Goal: Communication & Community: Answer question/provide support

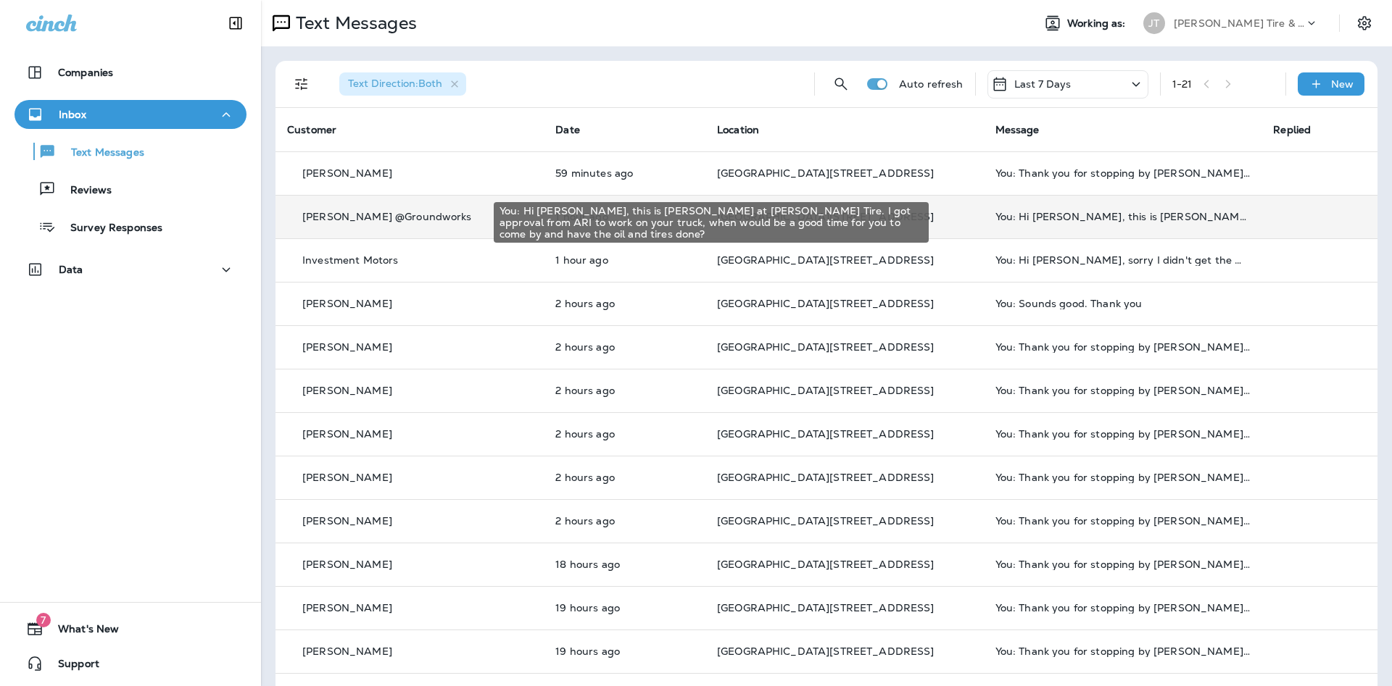
click at [1124, 217] on div "You: Hi [PERSON_NAME], this is [PERSON_NAME] at [PERSON_NAME] Tire. I got appro…" at bounding box center [1122, 217] width 255 height 12
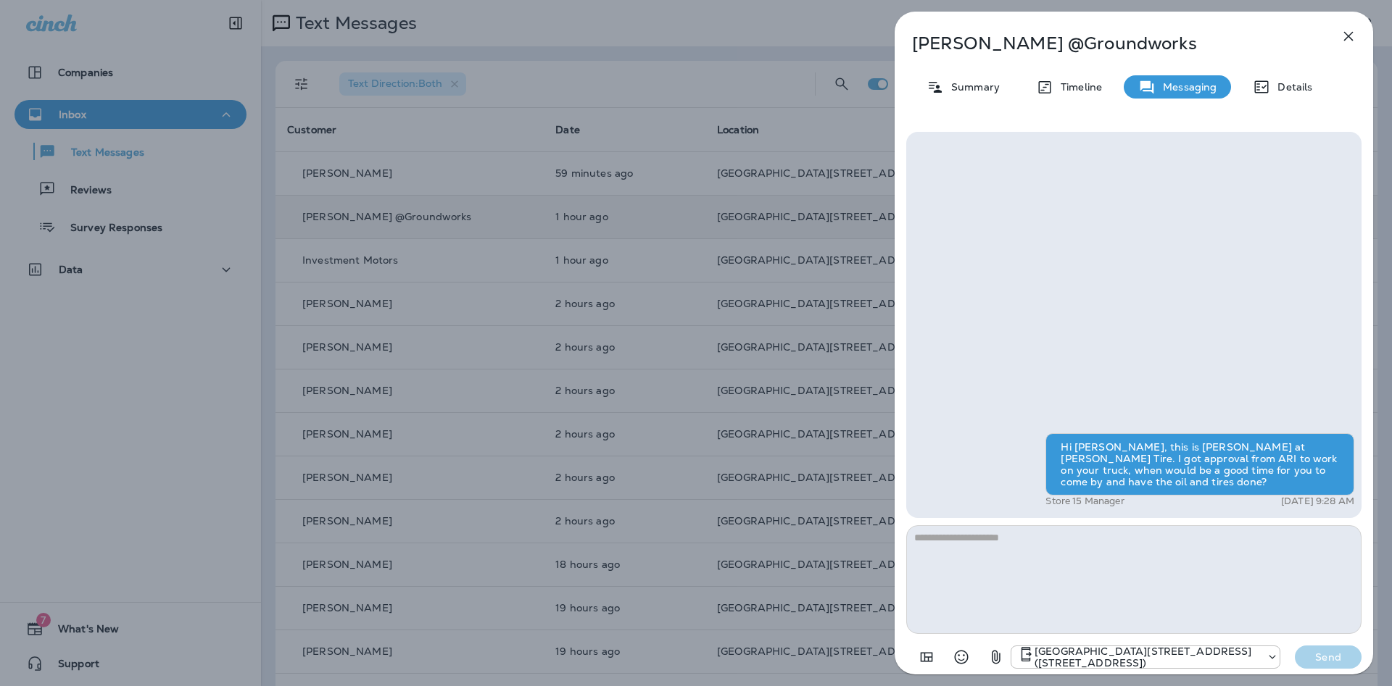
click at [1351, 36] on icon "button" at bounding box center [1348, 36] width 17 height 17
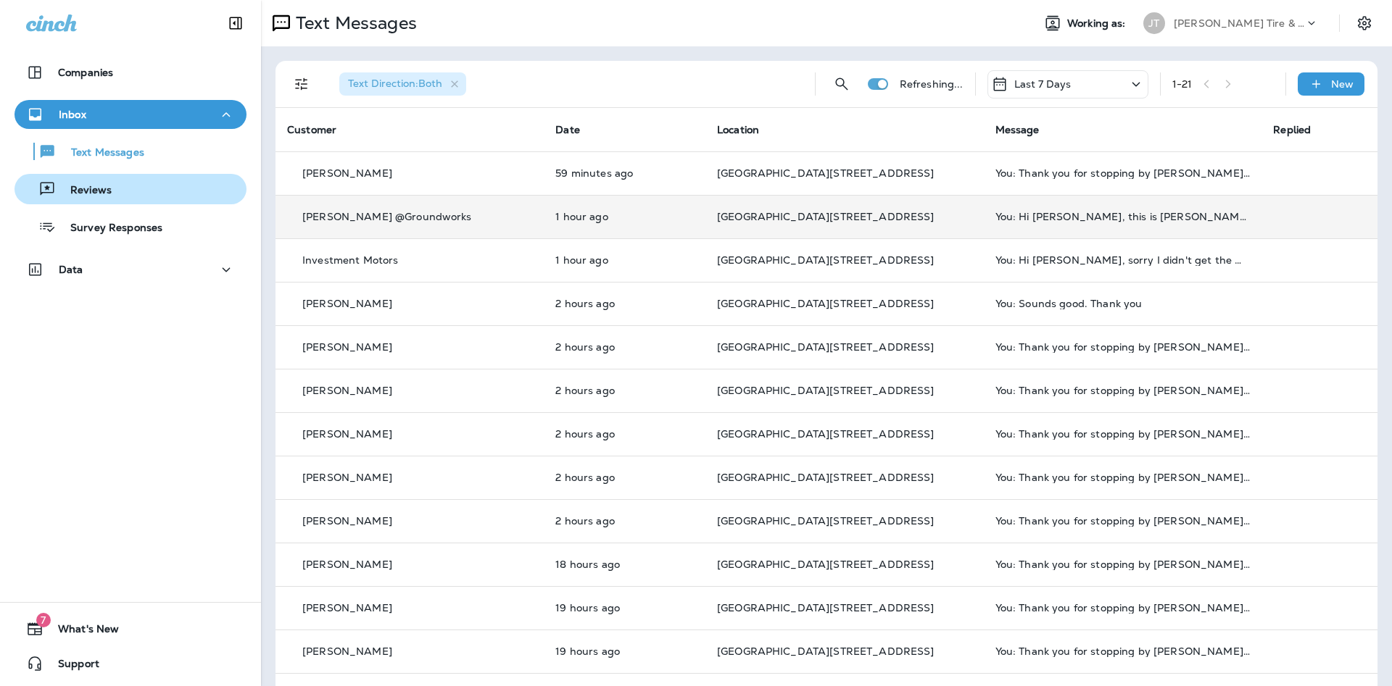
click at [229, 194] on div "Reviews" at bounding box center [130, 189] width 220 height 22
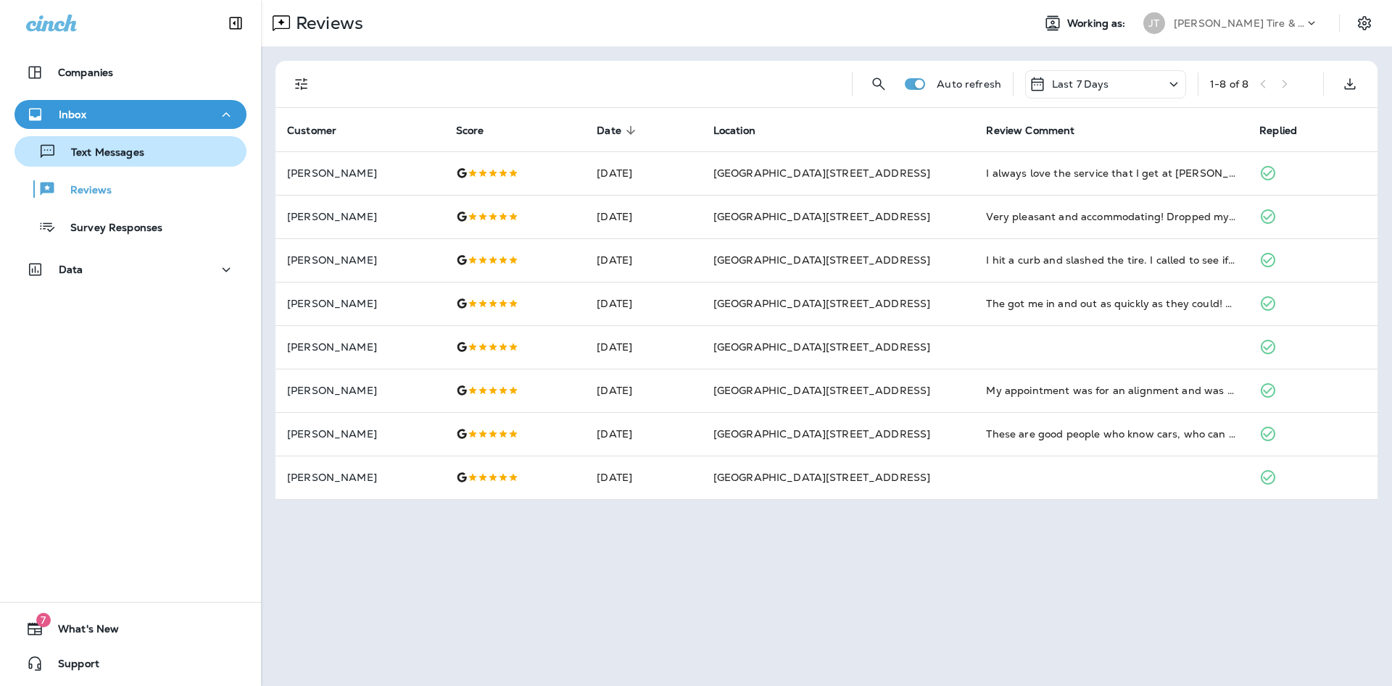
click at [185, 164] on button "Text Messages" at bounding box center [130, 151] width 232 height 30
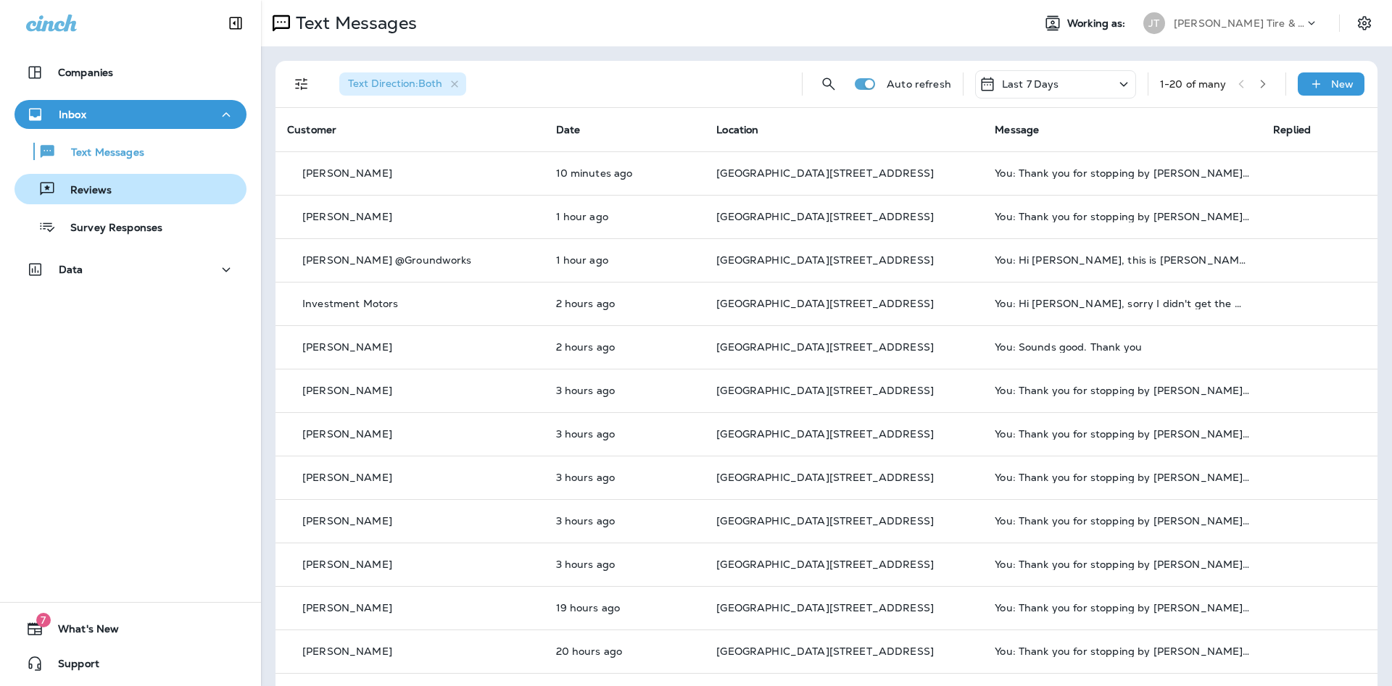
click at [188, 194] on div "Reviews" at bounding box center [130, 189] width 220 height 22
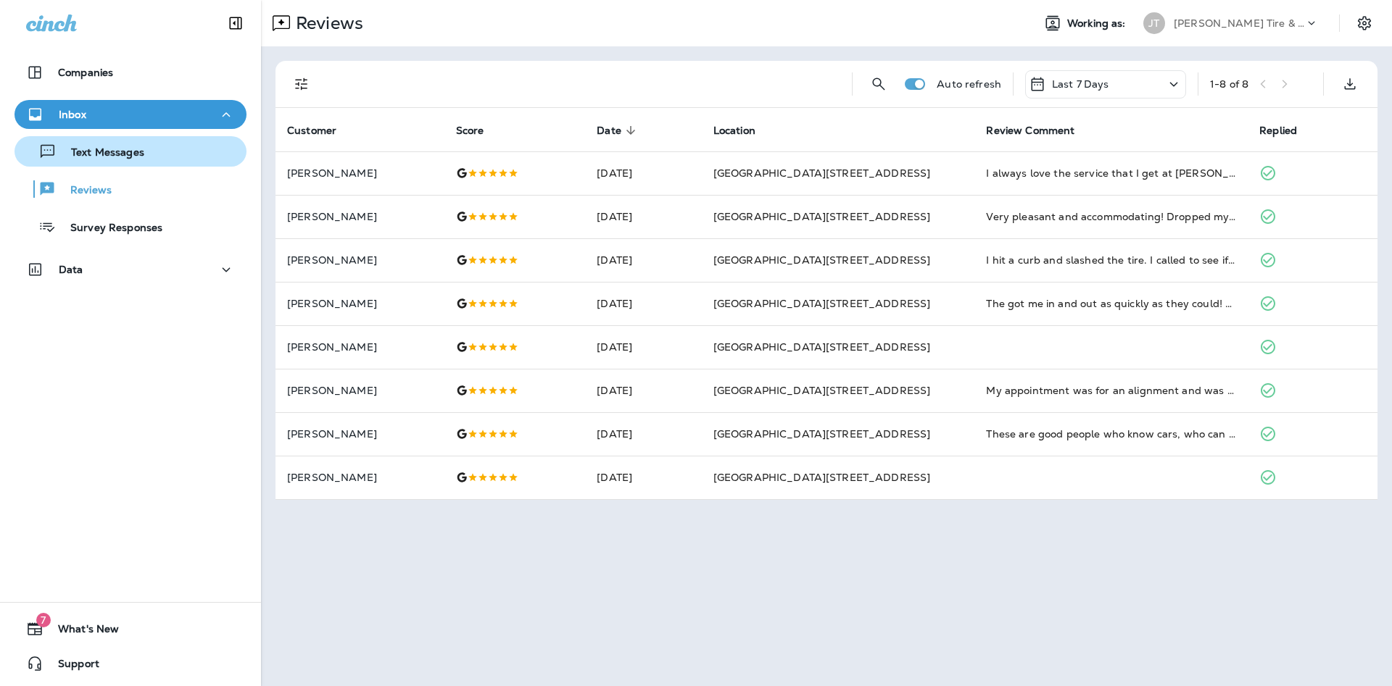
click at [144, 141] on div "Text Messages" at bounding box center [82, 152] width 124 height 22
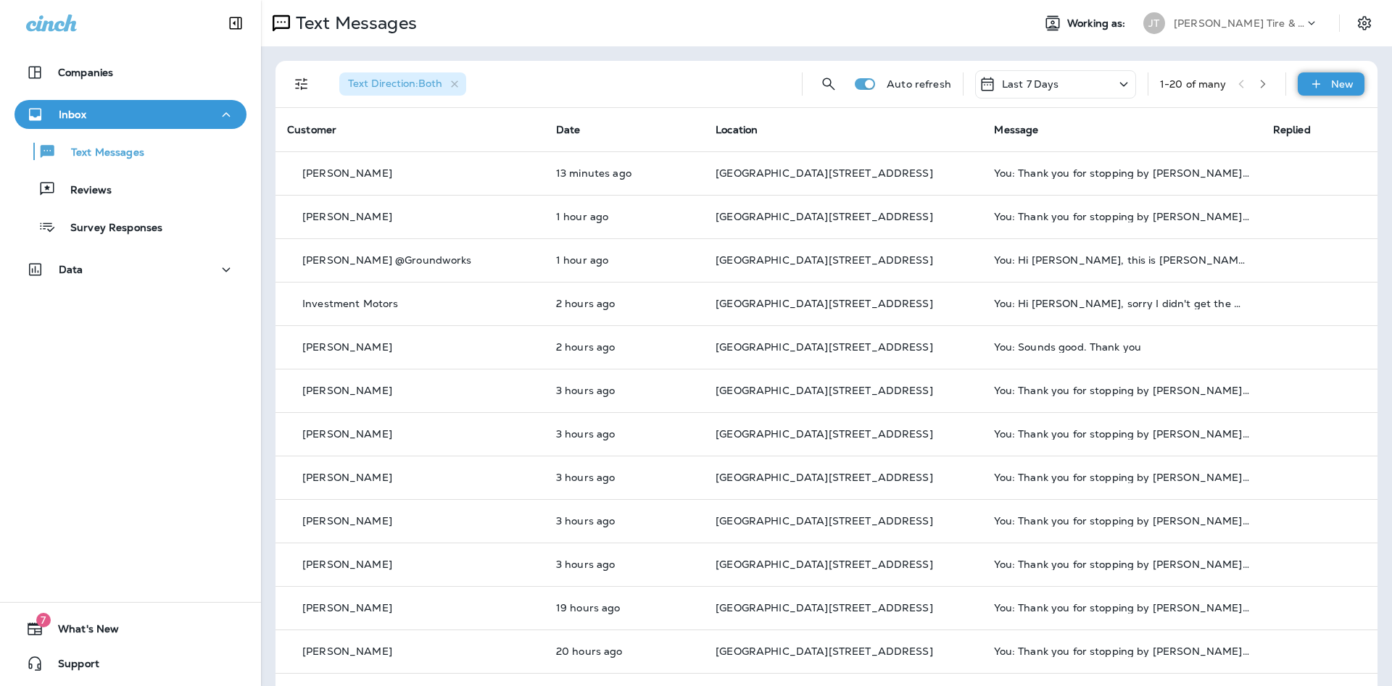
click at [1308, 83] on div "New" at bounding box center [1330, 83] width 67 height 23
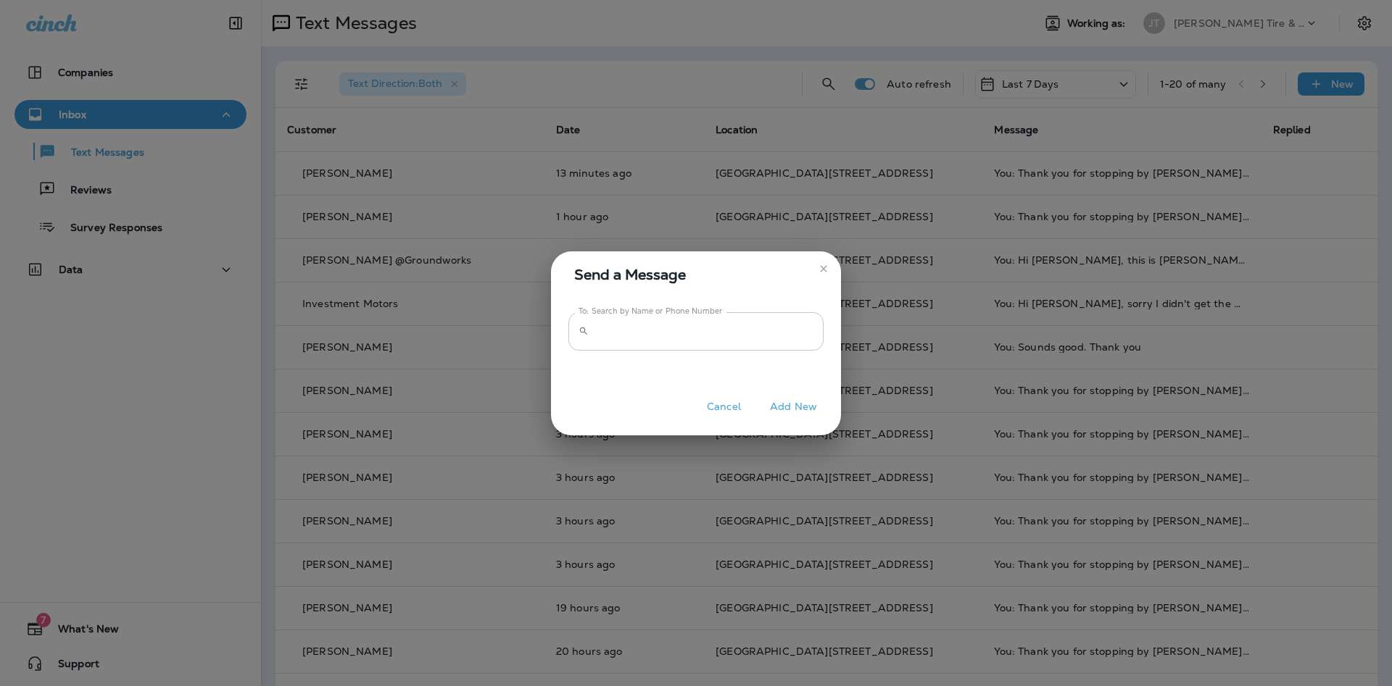
click at [768, 336] on input "To: Search by Name or Phone Number" at bounding box center [708, 331] width 229 height 38
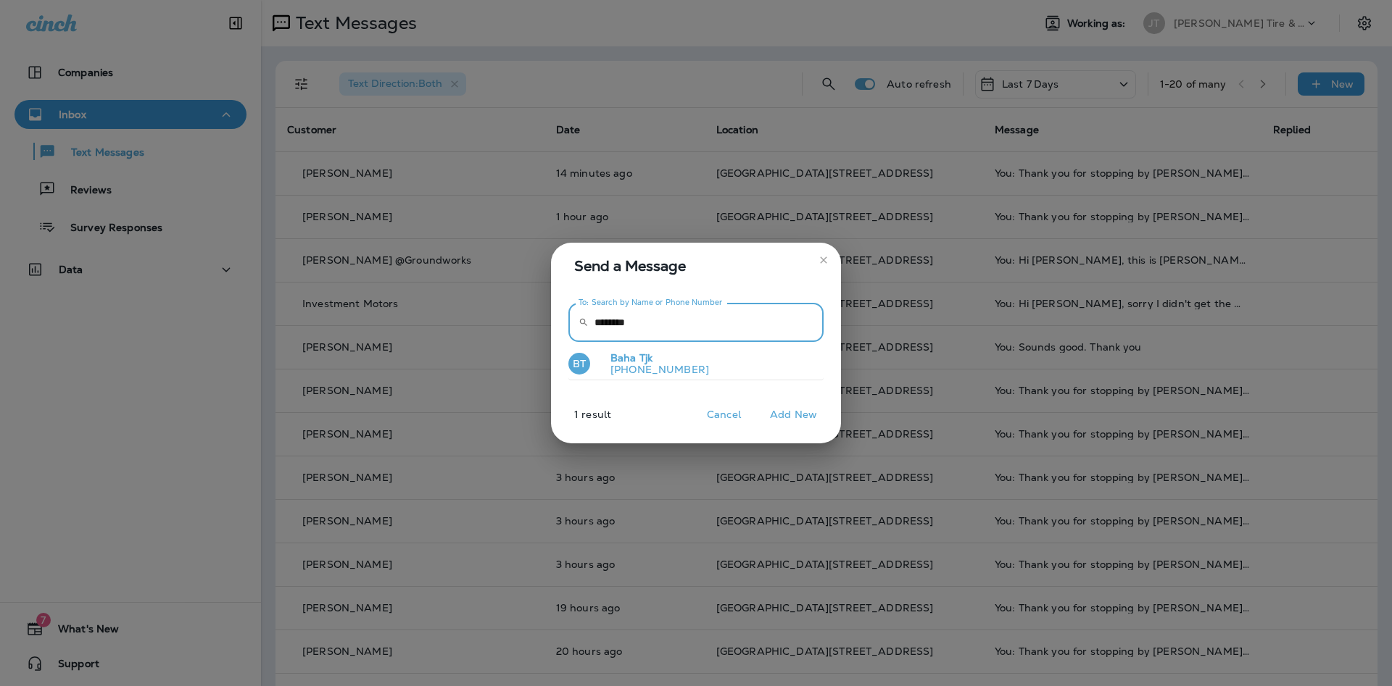
type input "********"
click at [725, 352] on button "BT Baha Tjk [PHONE_NUMBER]" at bounding box center [695, 364] width 255 height 33
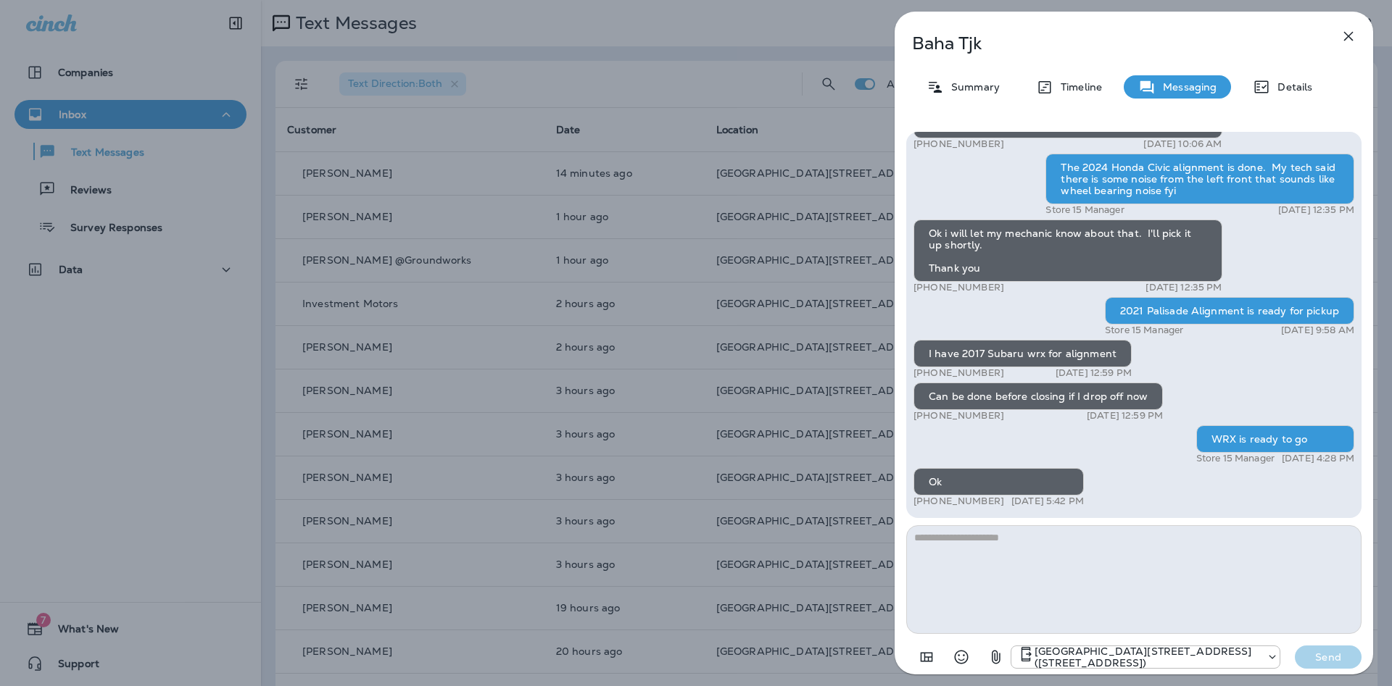
click at [1097, 605] on textarea at bounding box center [1133, 580] width 455 height 109
type textarea "**********"
click at [1357, 662] on button "Send" at bounding box center [1328, 657] width 67 height 23
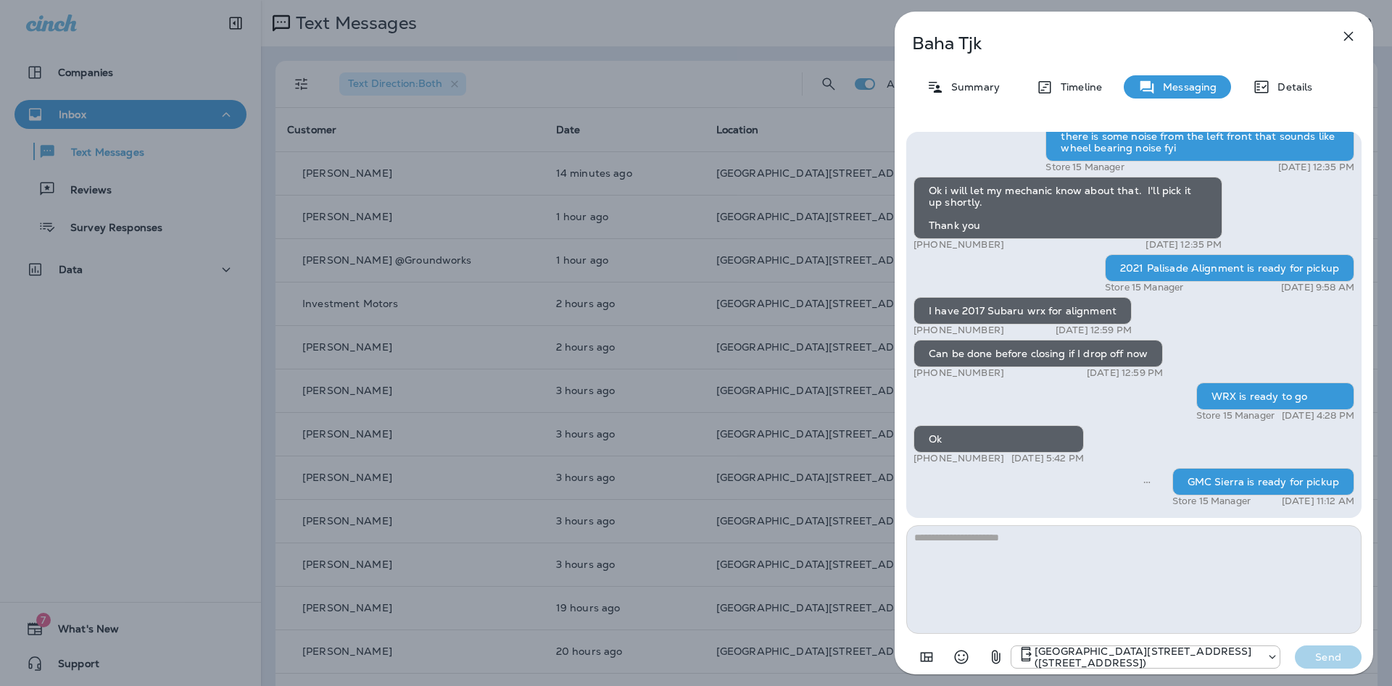
click at [474, 486] on div "Baha Tjk Summary Timeline Messaging Details Hi Baha, it's [PERSON_NAME] at [PER…" at bounding box center [696, 343] width 1392 height 686
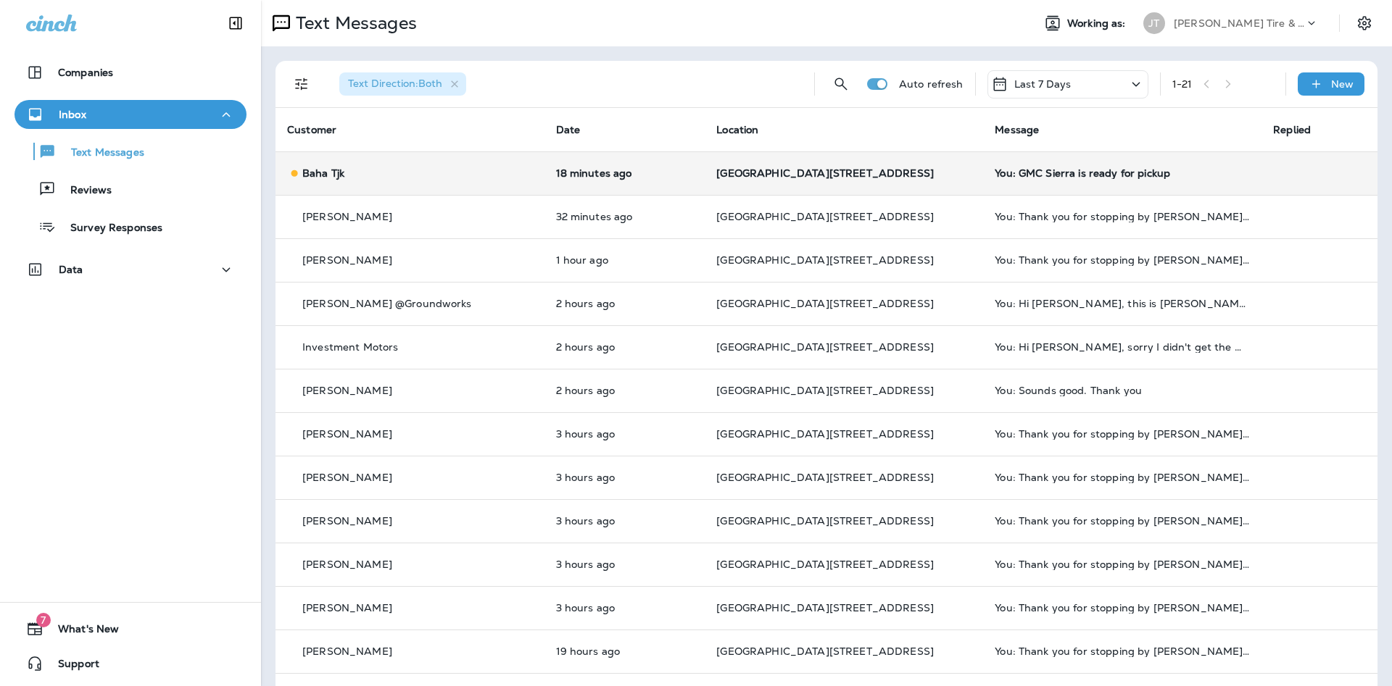
click at [705, 165] on td "18 minutes ago" at bounding box center [624, 172] width 161 height 43
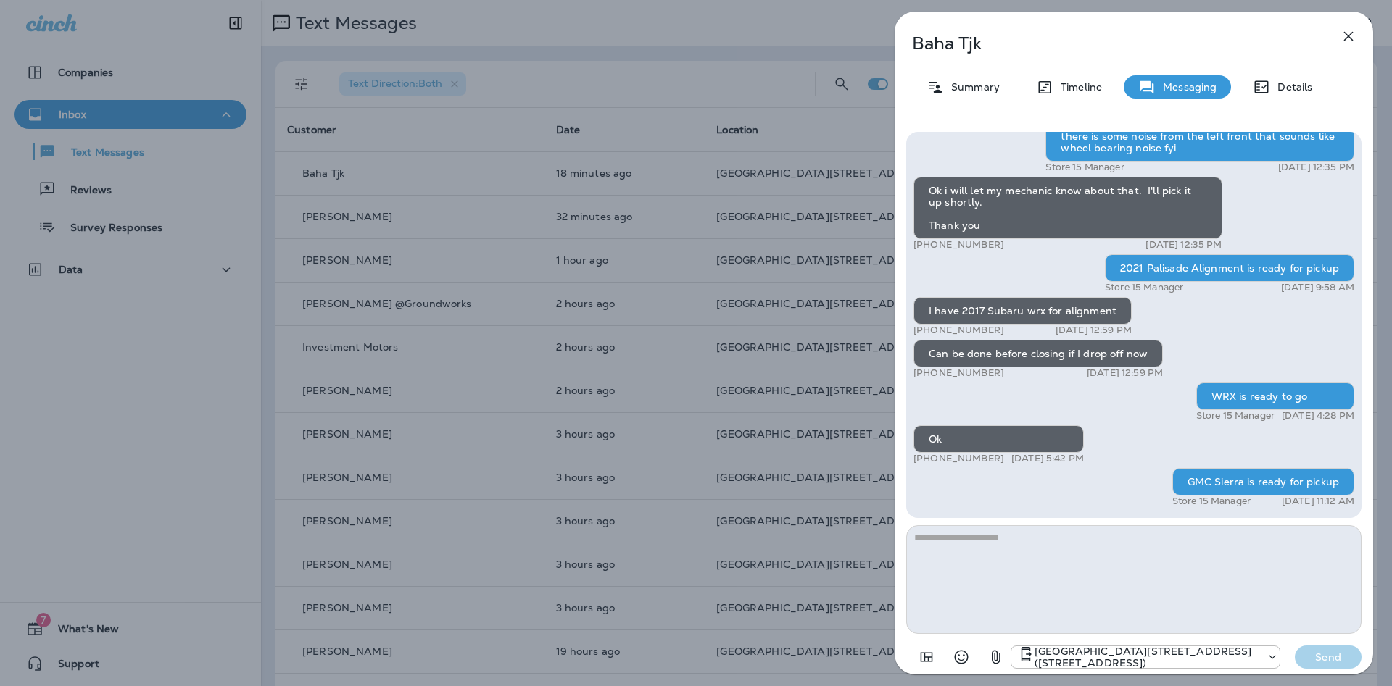
click at [1348, 41] on icon "button" at bounding box center [1348, 36] width 17 height 17
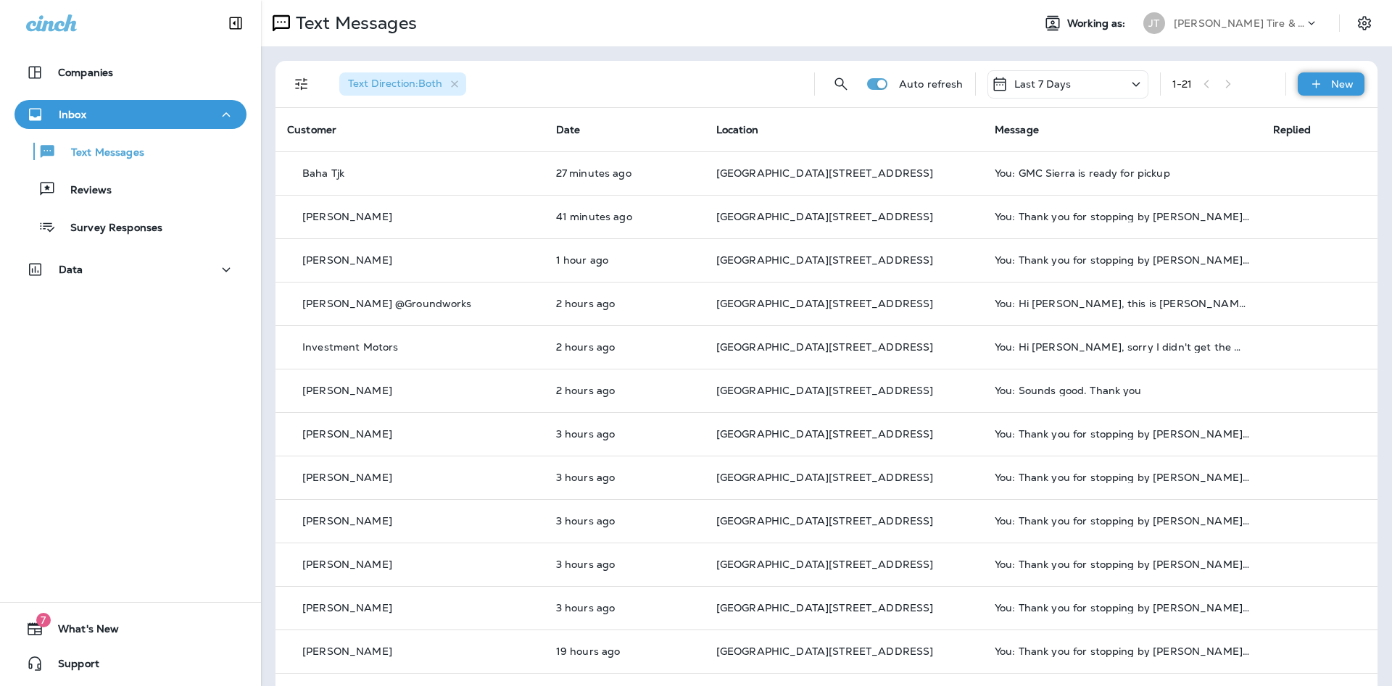
click at [1335, 91] on div "New" at bounding box center [1330, 83] width 67 height 23
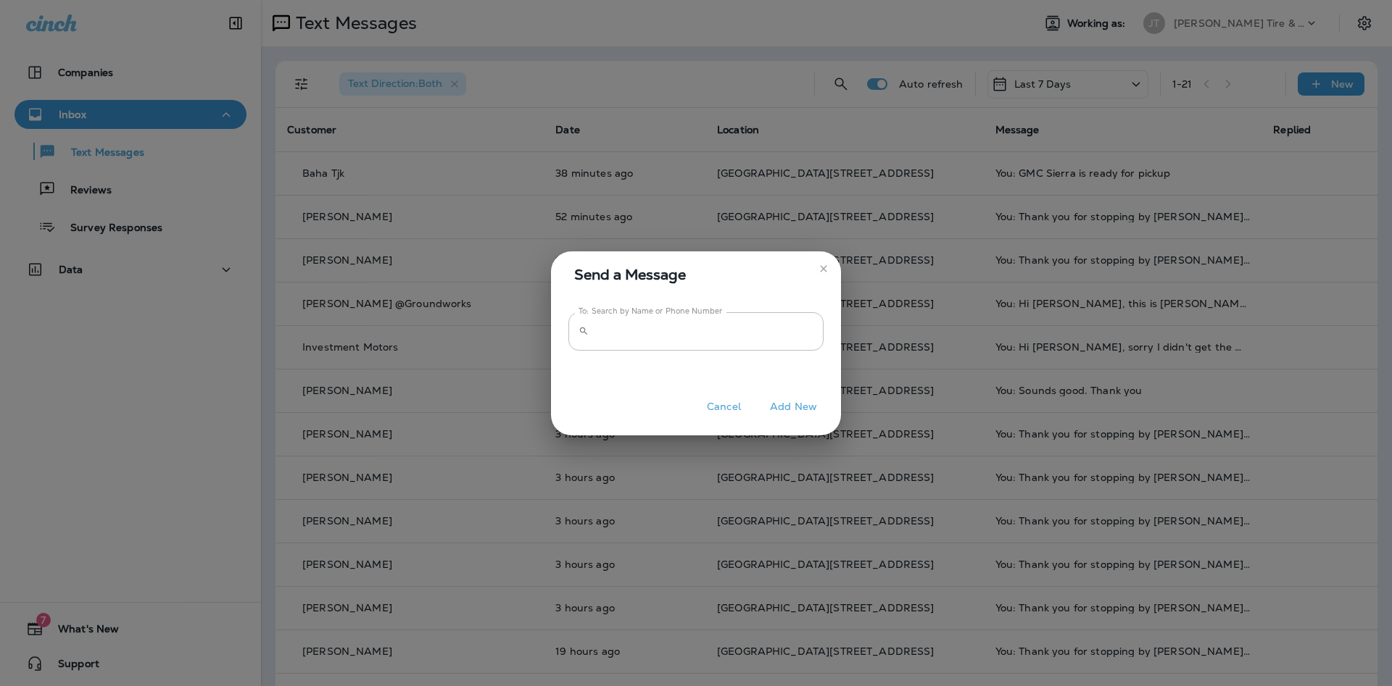
click at [447, 479] on div "Send a Message To: Search by Name or Phone Number ​ To: Search by Name or Phone…" at bounding box center [696, 343] width 1392 height 686
click at [710, 407] on button "Cancel" at bounding box center [724, 407] width 54 height 22
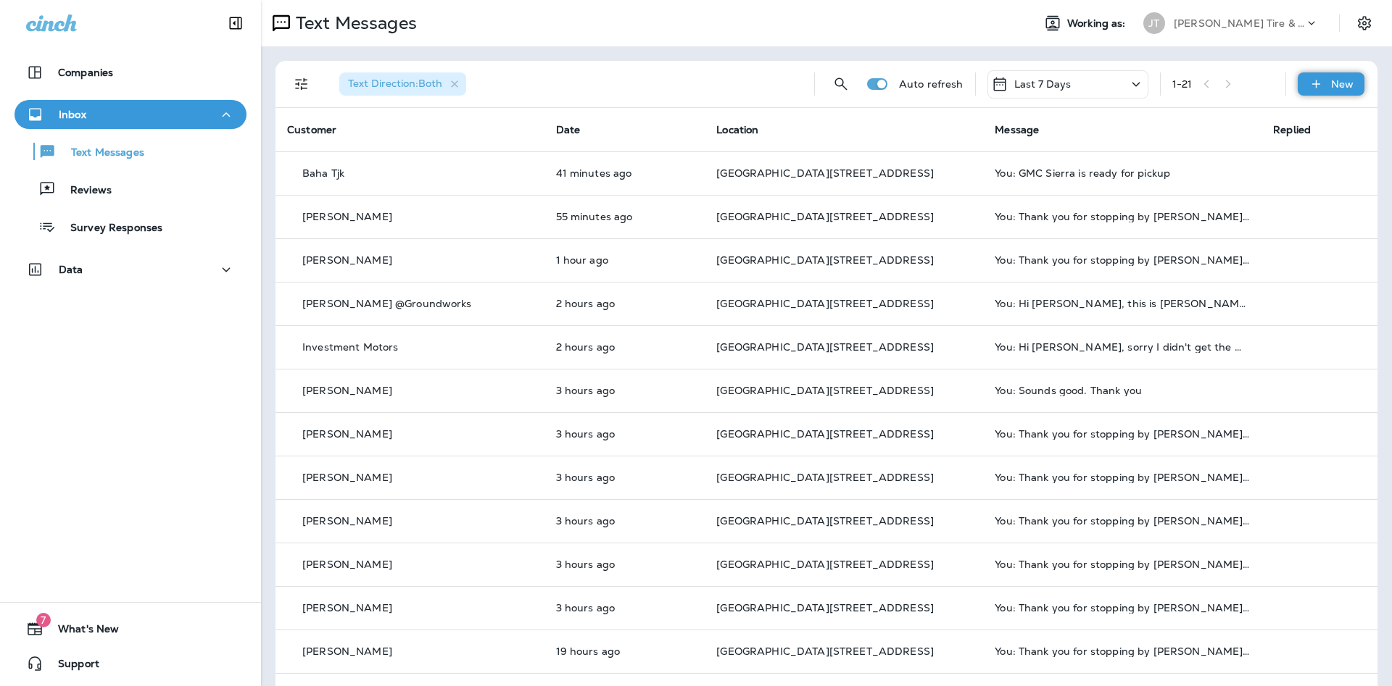
click at [1318, 87] on icon at bounding box center [1315, 84] width 15 height 14
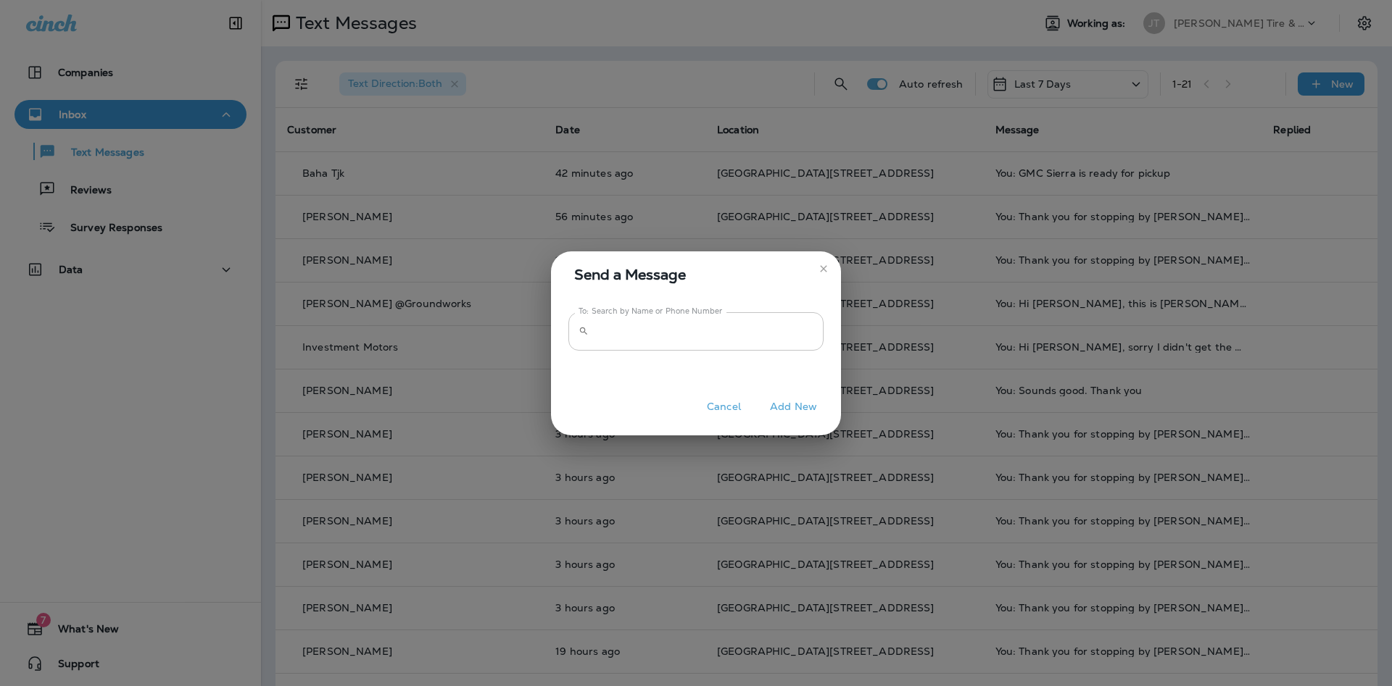
click at [738, 327] on input "To: Search by Name or Phone Number" at bounding box center [708, 331] width 229 height 38
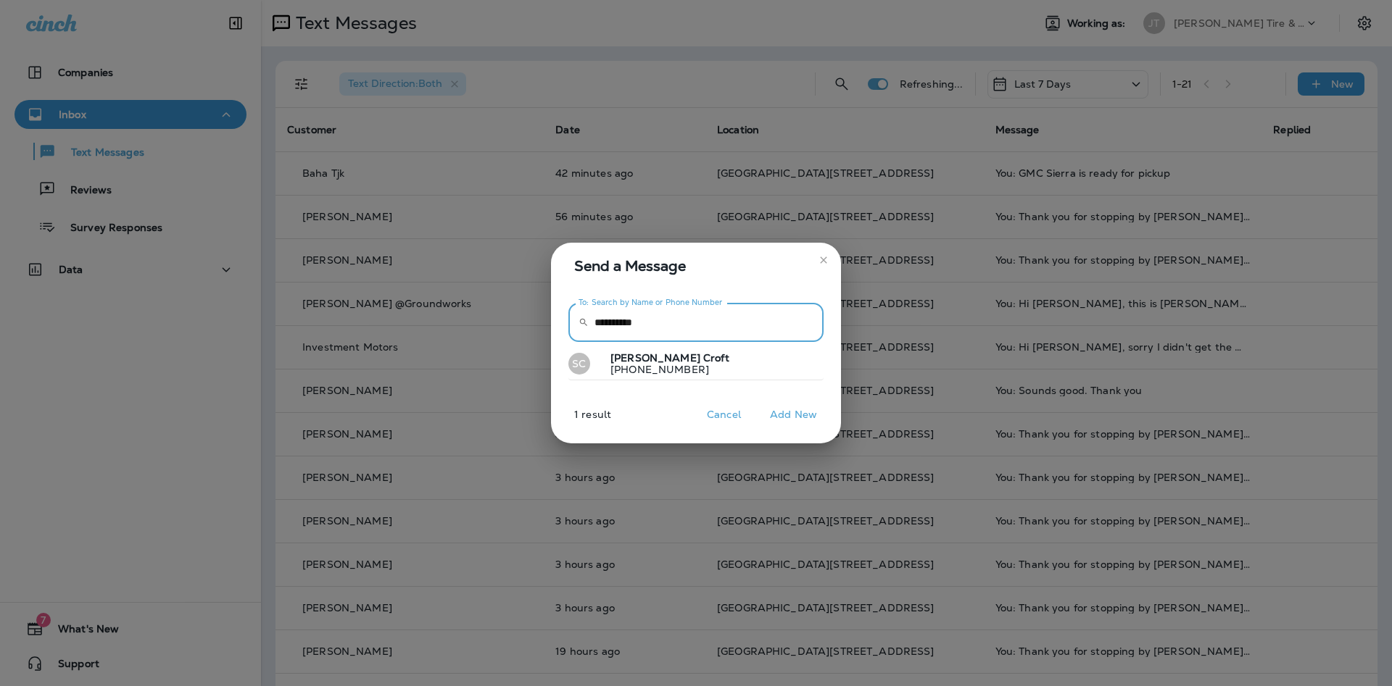
type input "**********"
click at [674, 365] on p "[PHONE_NUMBER]" at bounding box center [664, 370] width 130 height 12
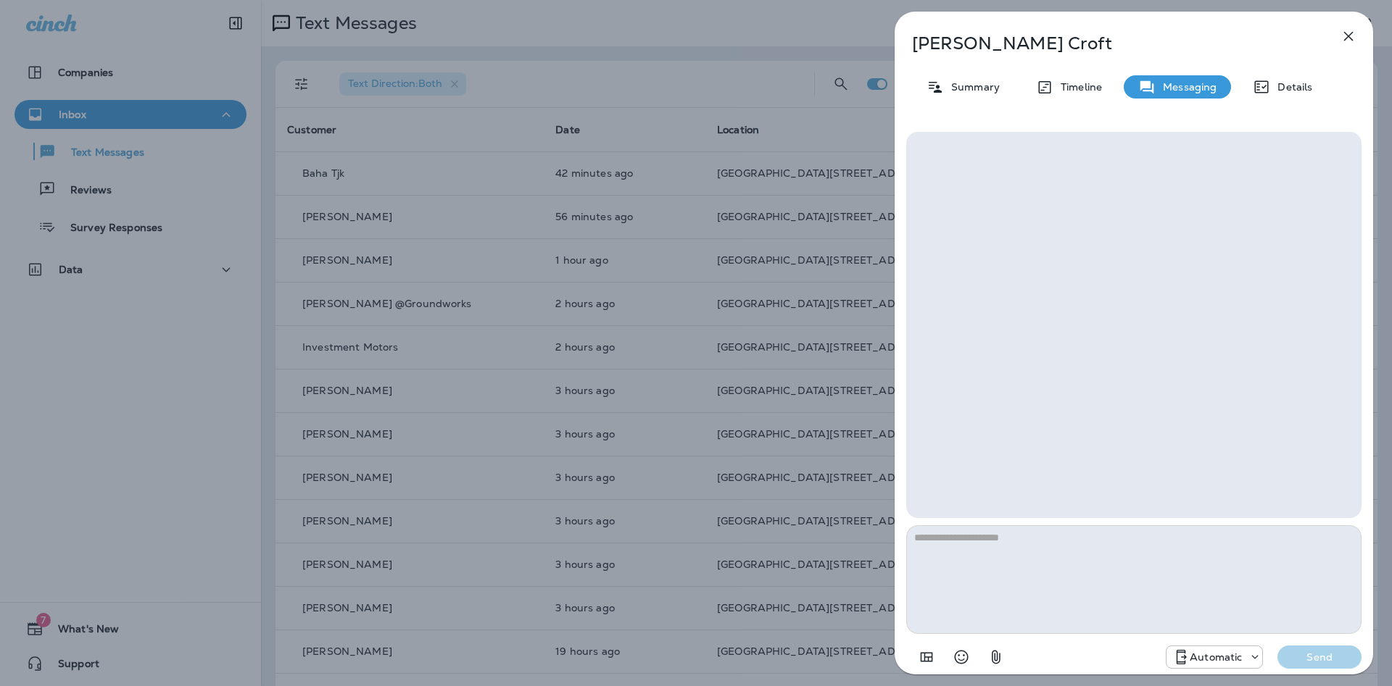
click at [1191, 648] on div "Automatic" at bounding box center [1214, 657] width 97 height 23
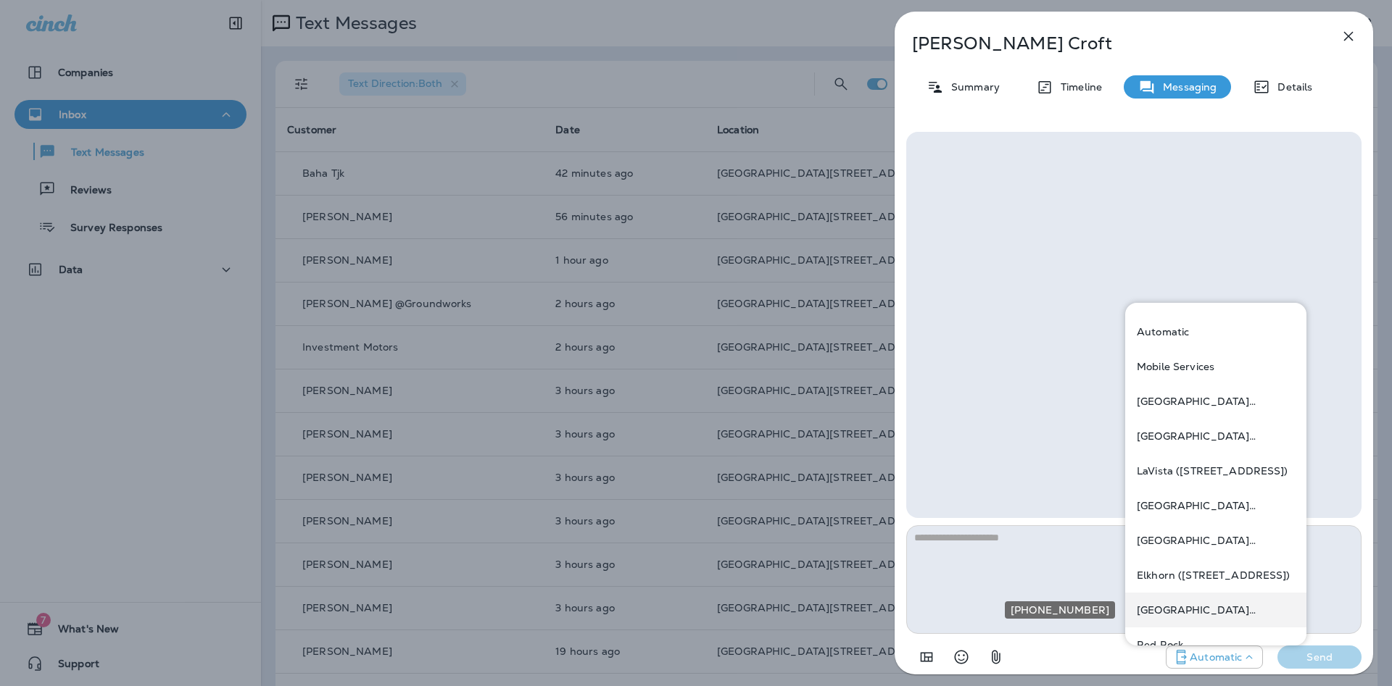
click at [1205, 608] on p "[GEOGRAPHIC_DATA][STREET_ADDRESS] ([STREET_ADDRESS])" at bounding box center [1216, 611] width 158 height 12
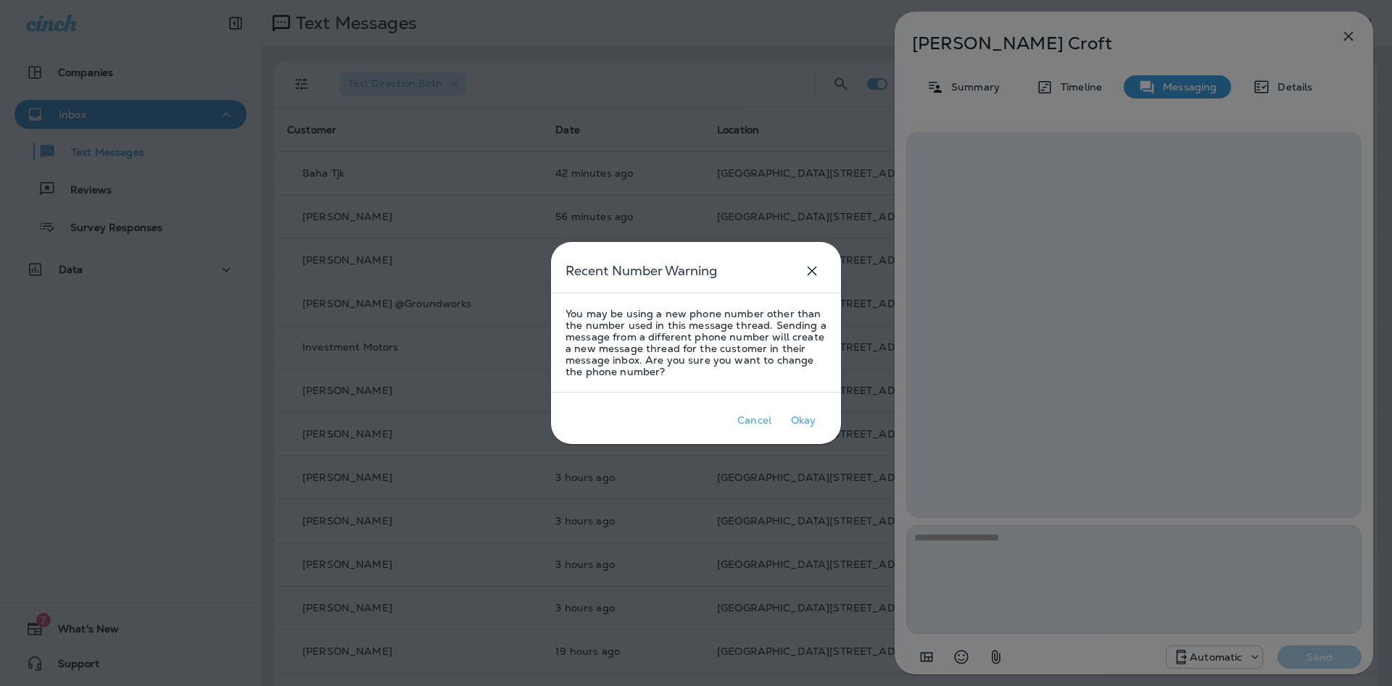
click at [993, 589] on div at bounding box center [696, 343] width 1392 height 686
click at [799, 430] on button "Okay" at bounding box center [803, 420] width 46 height 26
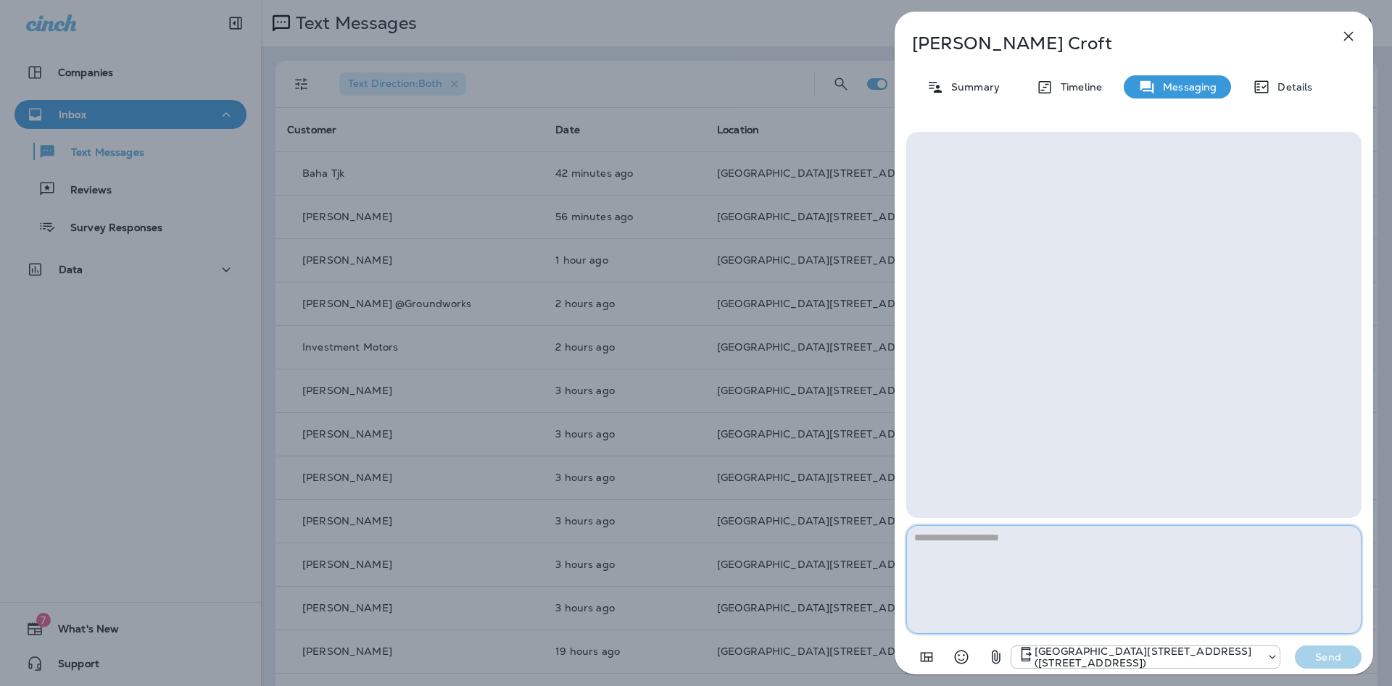
click at [1007, 549] on textarea at bounding box center [1133, 580] width 455 height 109
type textarea "**********"
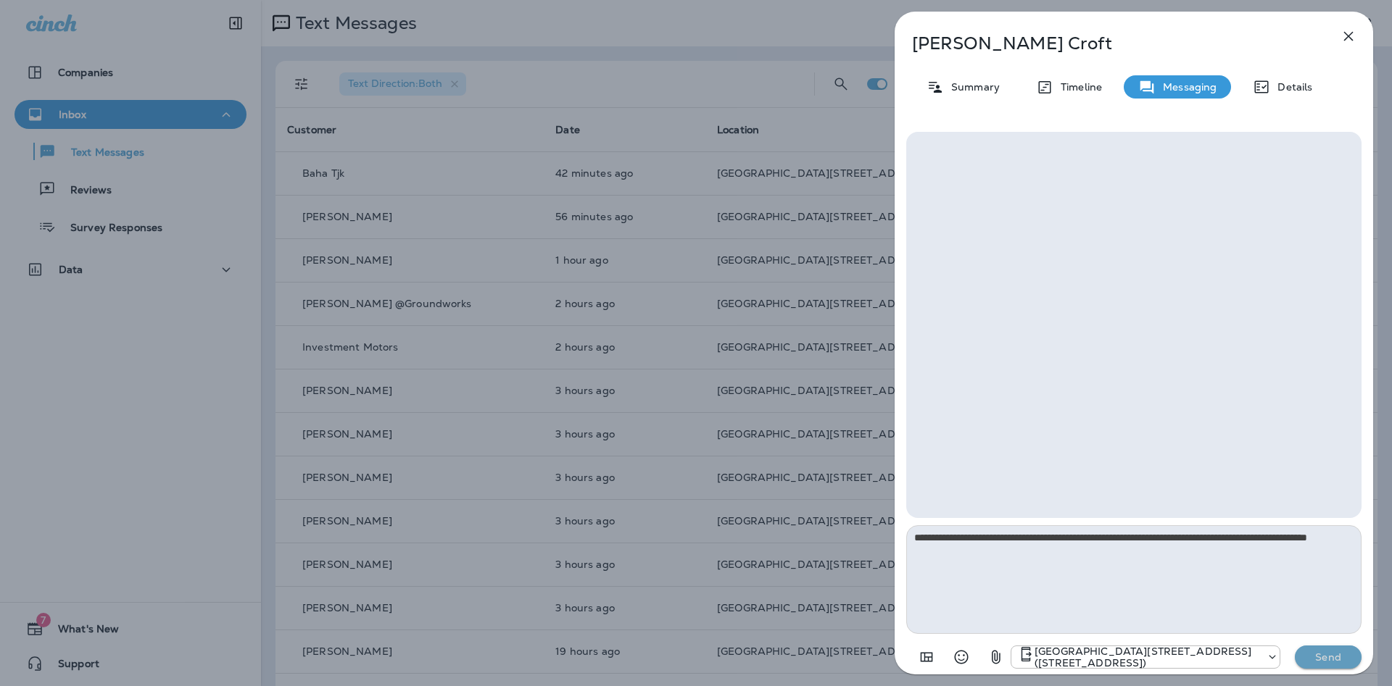
click at [1316, 665] on button "Send" at bounding box center [1328, 657] width 67 height 23
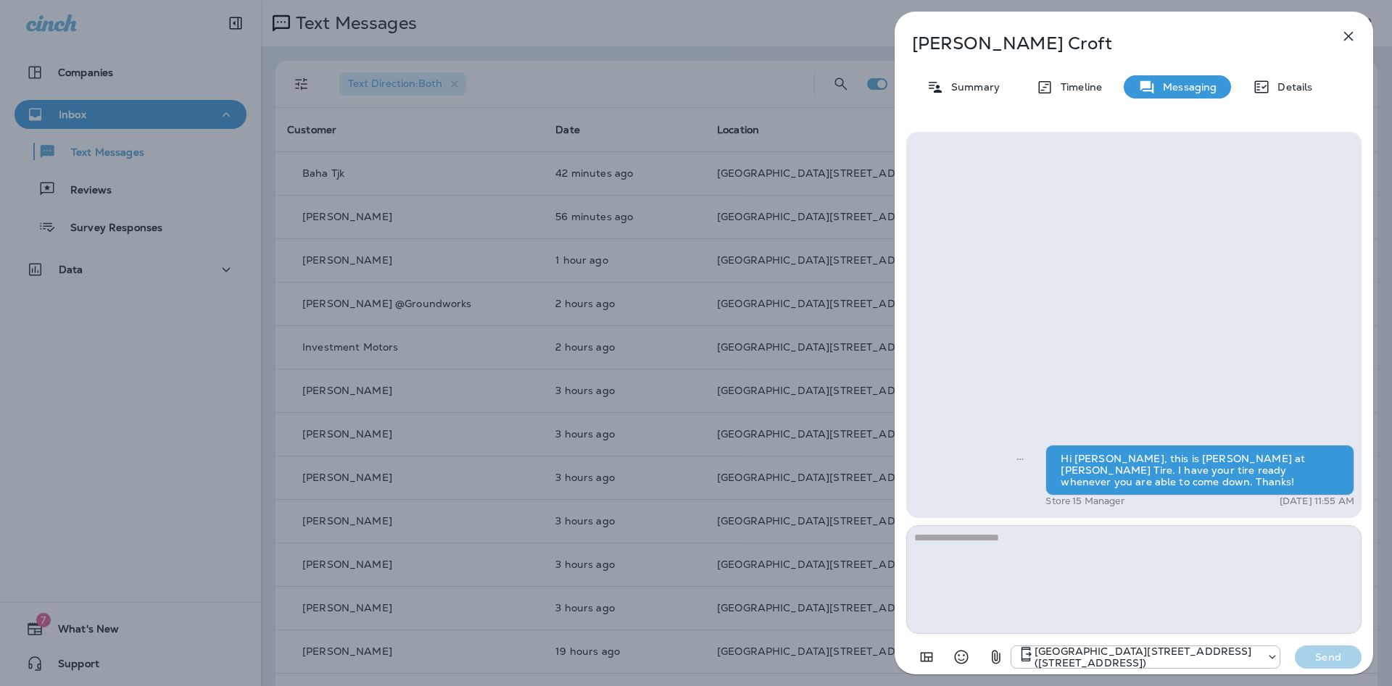
click at [1342, 43] on icon "button" at bounding box center [1348, 36] width 17 height 17
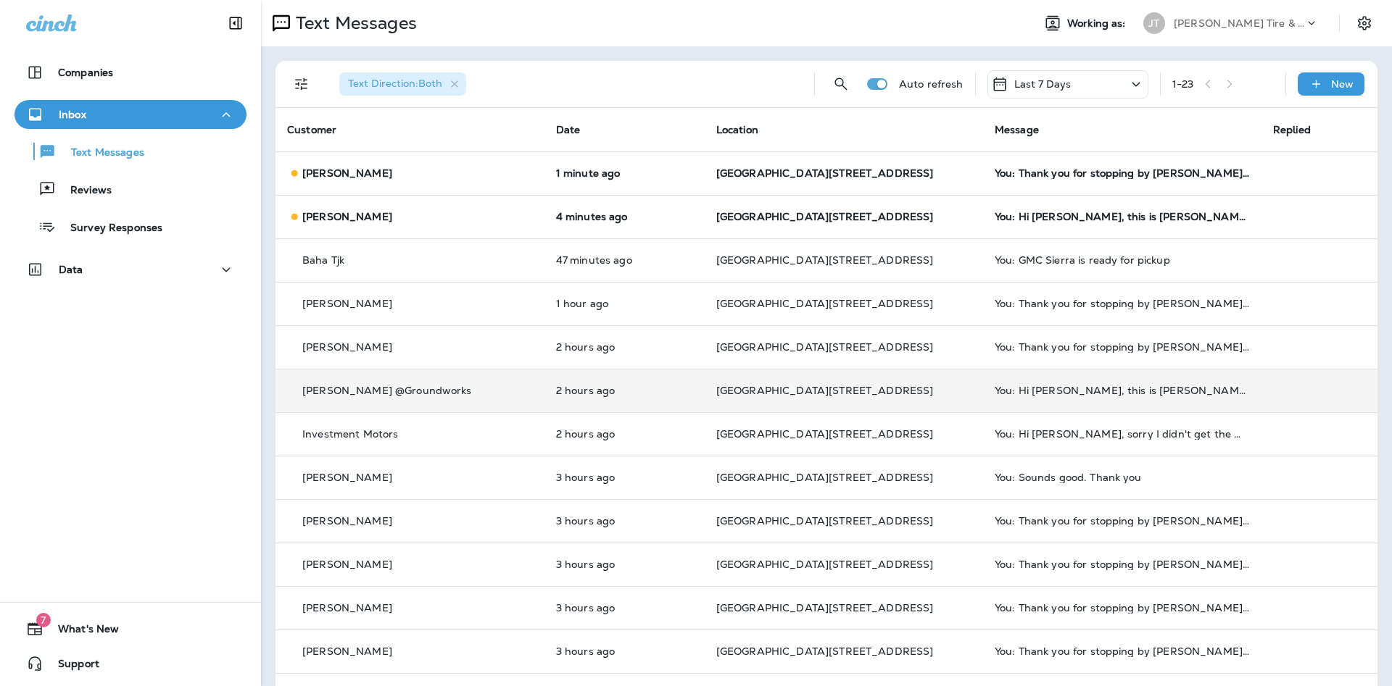
click at [1063, 383] on td "You: Hi [PERSON_NAME], this is [PERSON_NAME] at [PERSON_NAME] Tire. I got appro…" at bounding box center [1122, 390] width 278 height 43
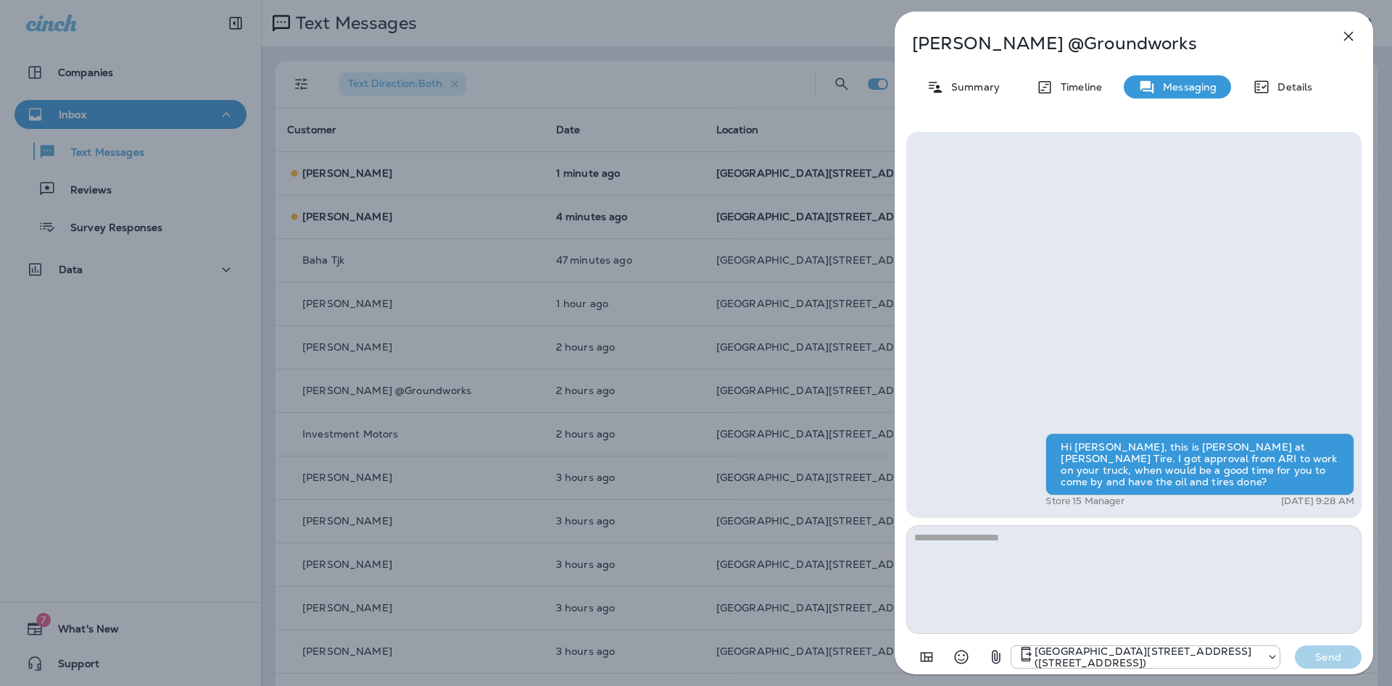
click at [1345, 43] on icon "button" at bounding box center [1348, 36] width 17 height 17
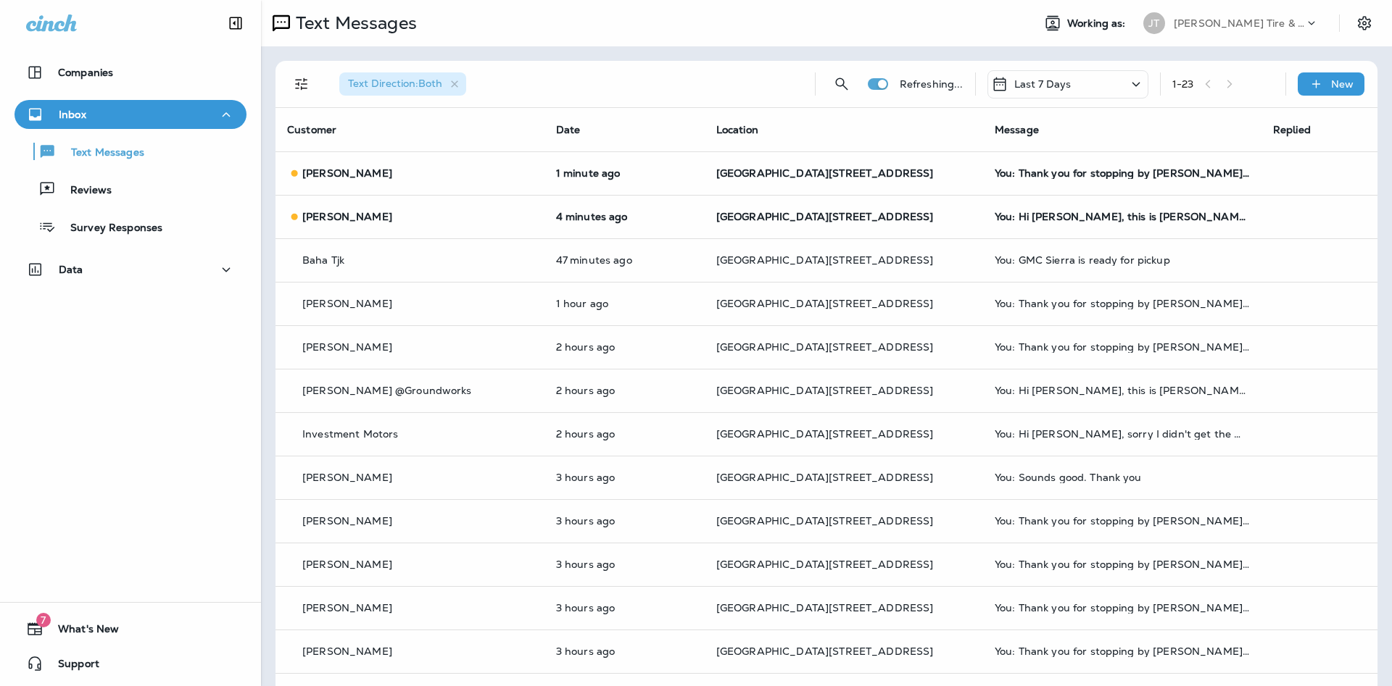
click at [118, 196] on div at bounding box center [696, 343] width 1392 height 686
click at [86, 188] on p "Reviews" at bounding box center [84, 191] width 56 height 14
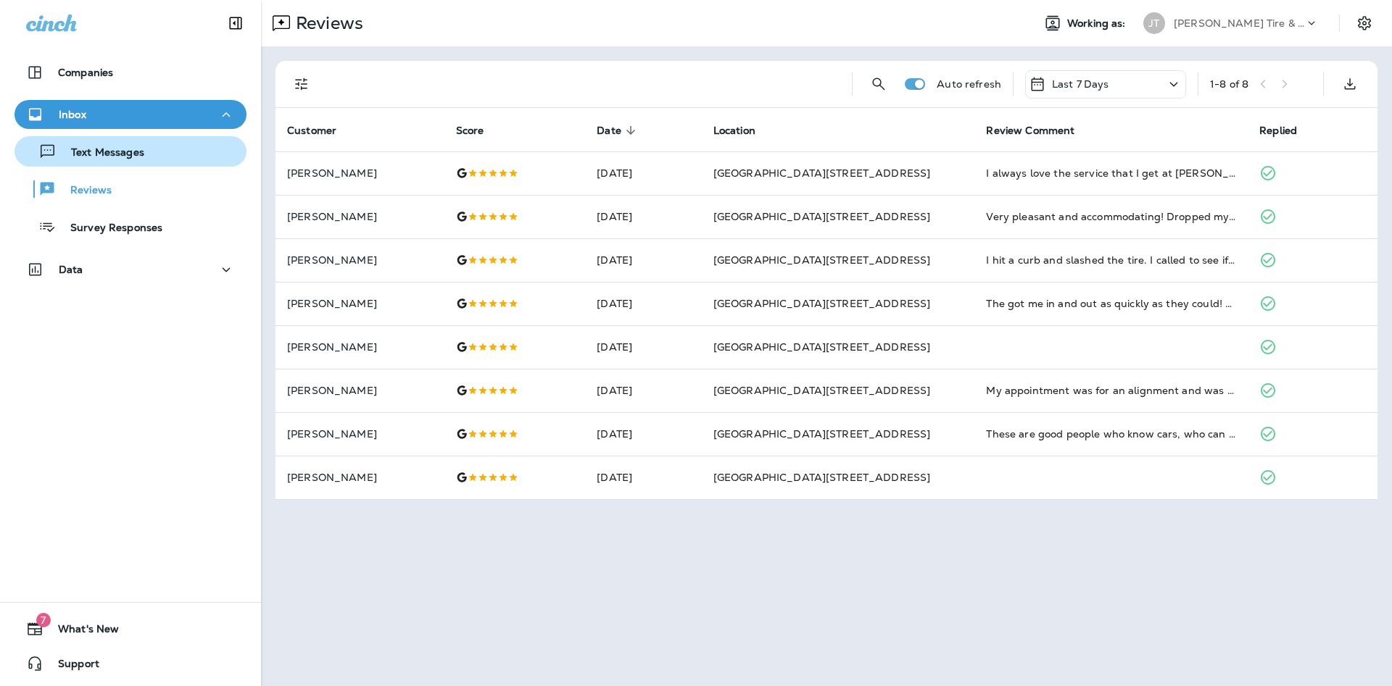
click at [122, 148] on p "Text Messages" at bounding box center [101, 153] width 88 height 14
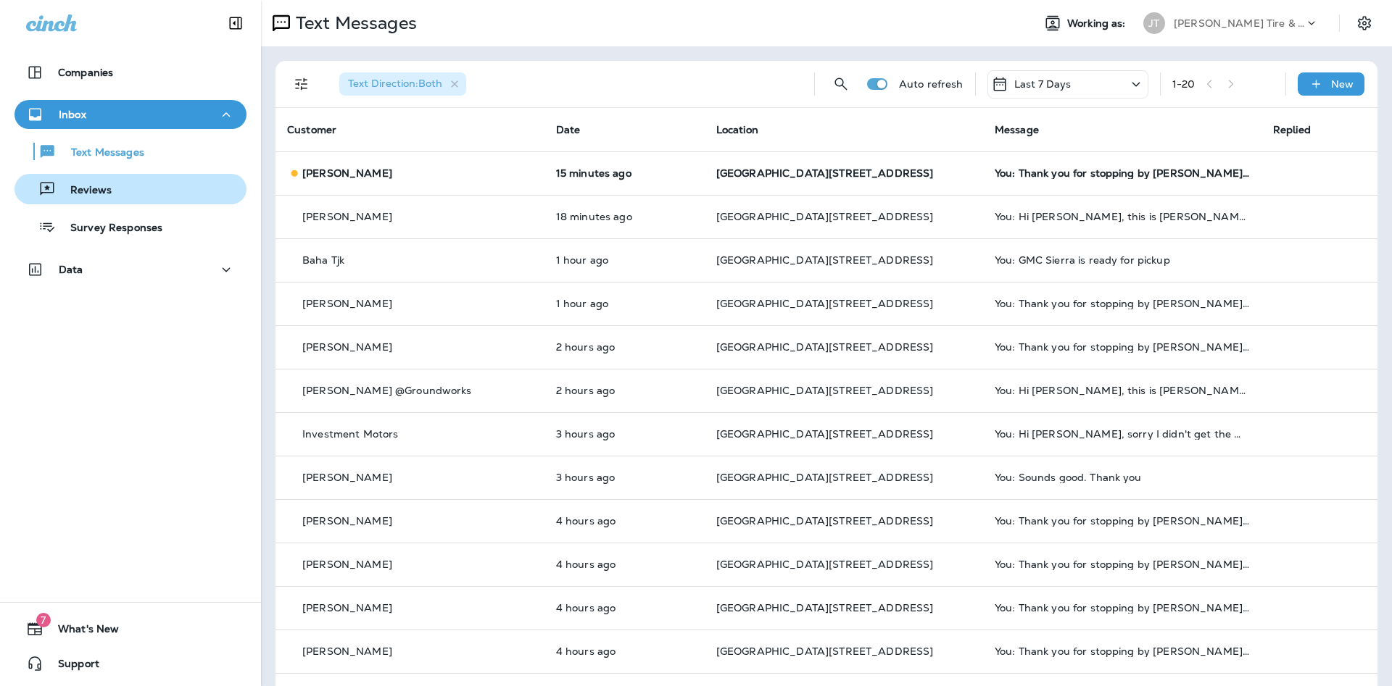
click at [171, 200] on button "Reviews" at bounding box center [130, 189] width 232 height 30
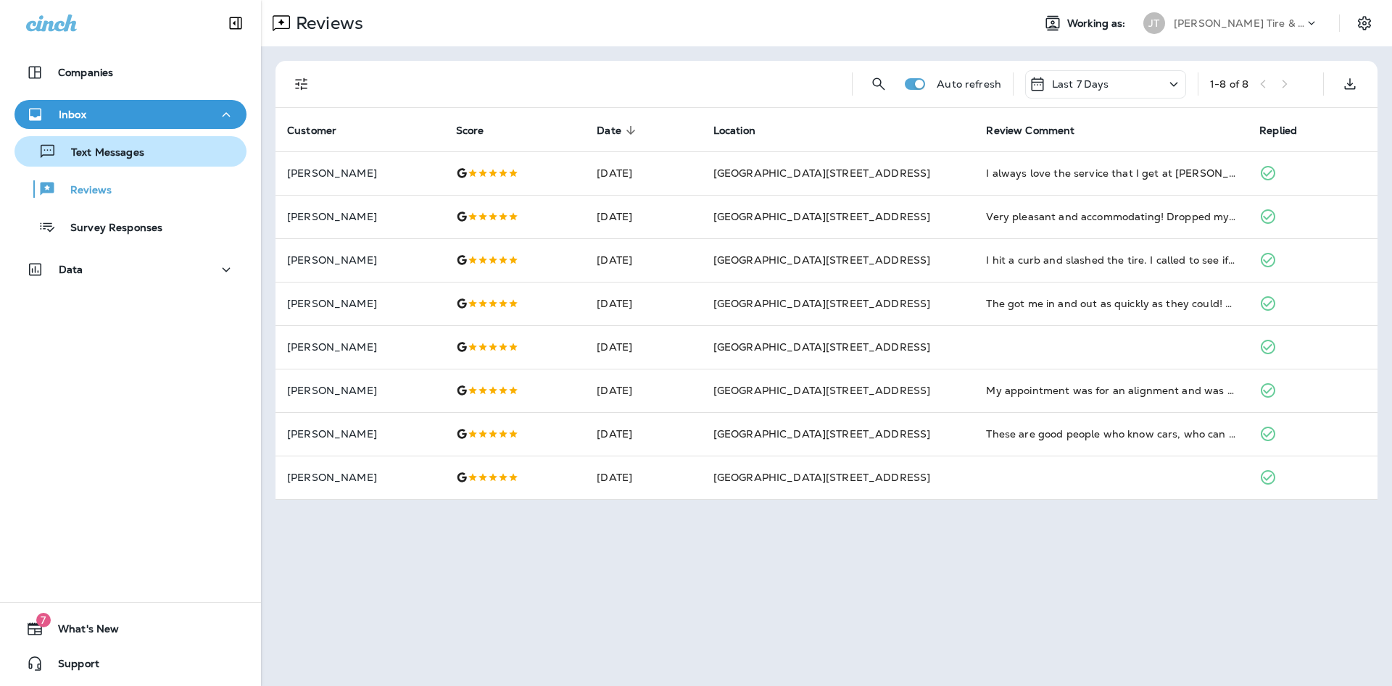
click at [151, 145] on div "Text Messages" at bounding box center [130, 152] width 220 height 22
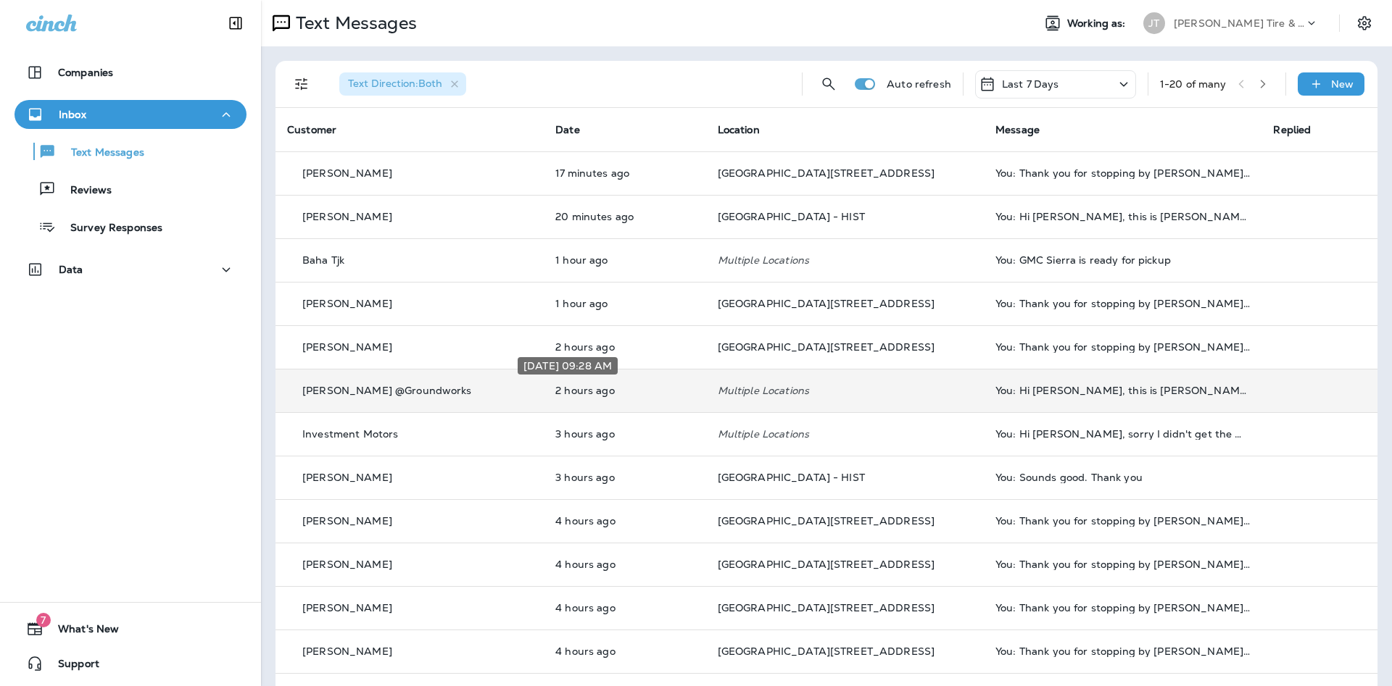
click at [609, 386] on p "2 hours ago" at bounding box center [624, 391] width 138 height 12
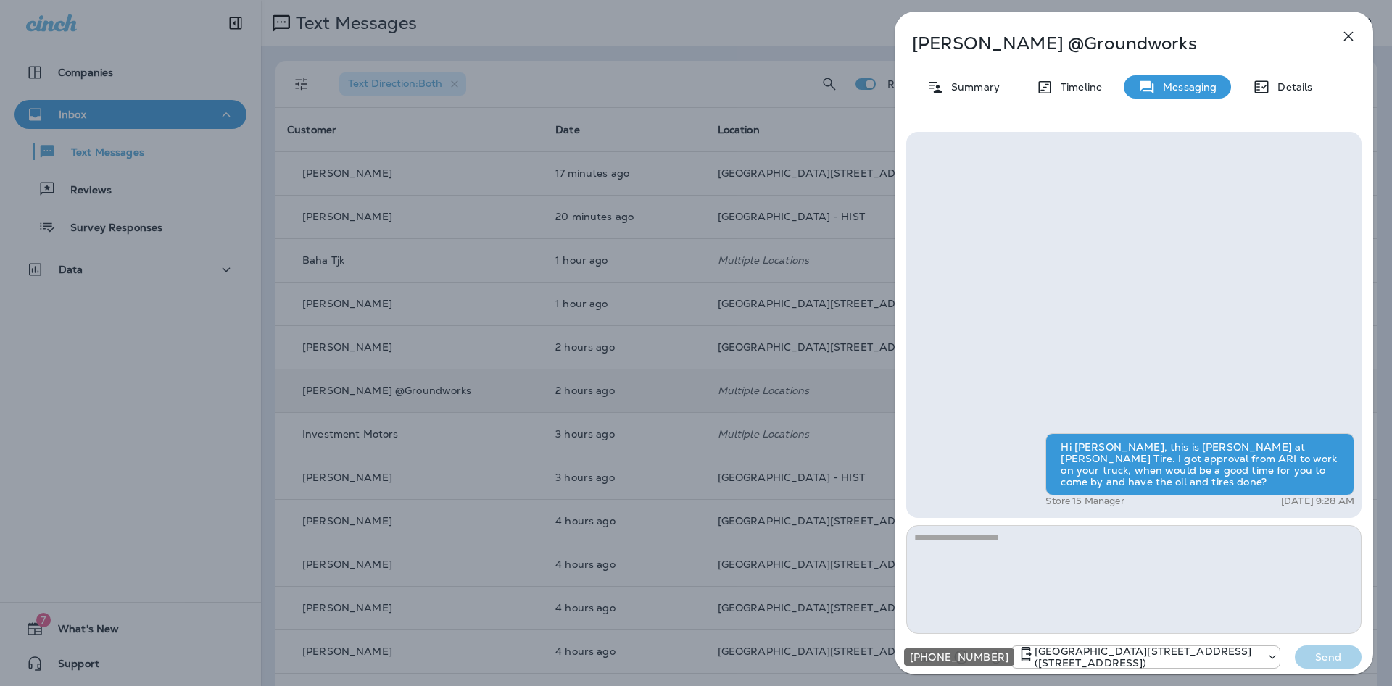
click at [1238, 663] on p "[GEOGRAPHIC_DATA][STREET_ADDRESS] ([STREET_ADDRESS])" at bounding box center [1146, 657] width 225 height 23
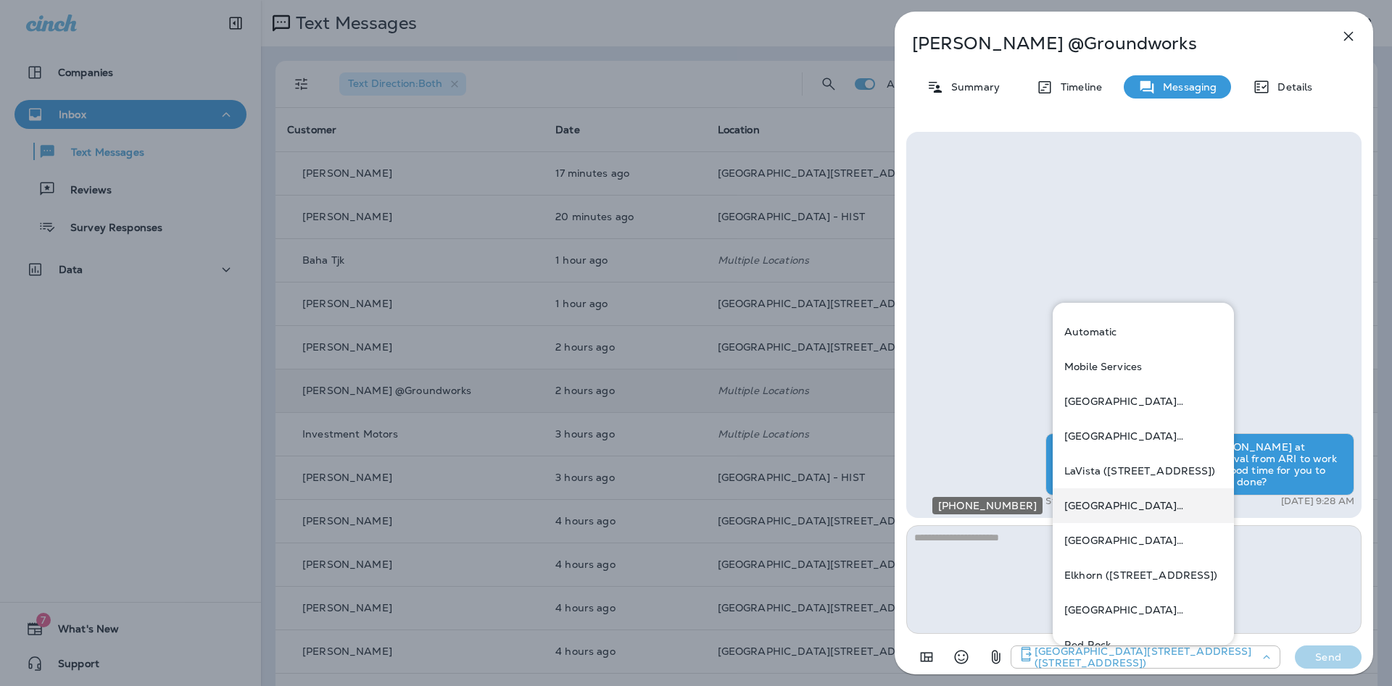
scroll to position [78, 0]
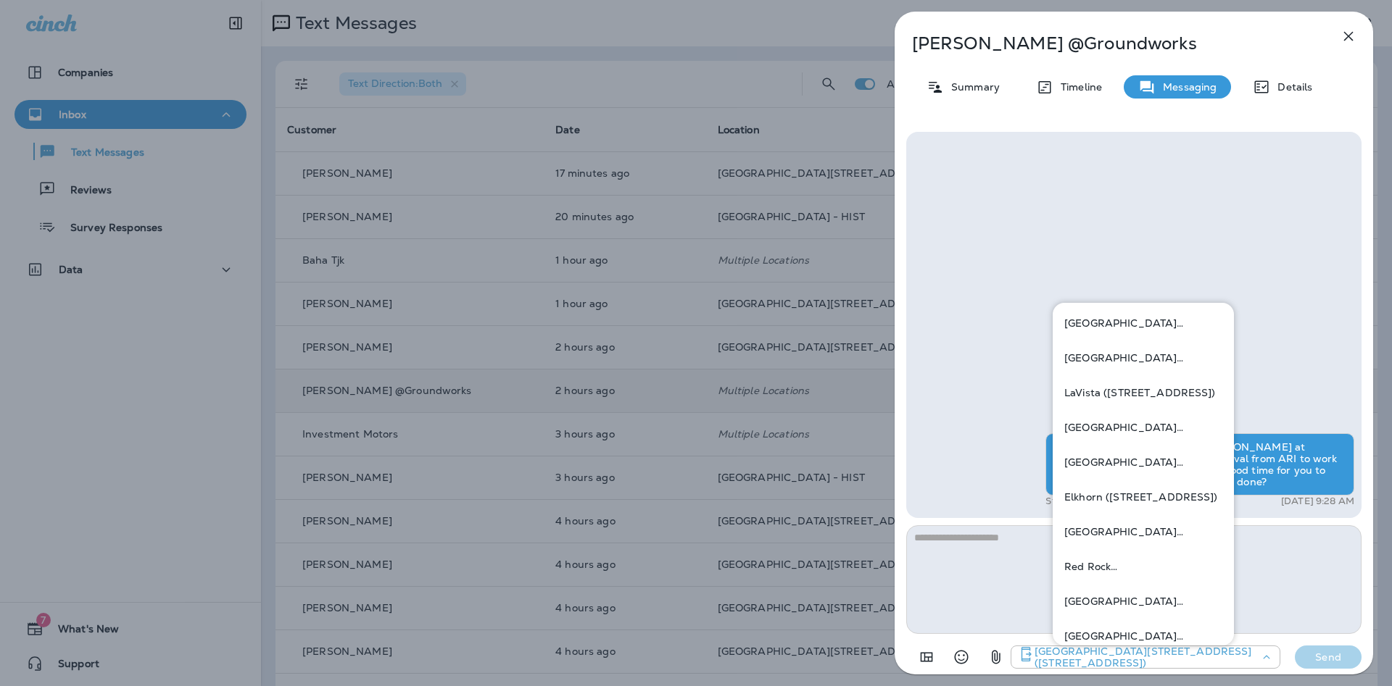
click at [935, 340] on div "Hi [PERSON_NAME], this is [PERSON_NAME] at [PERSON_NAME] Tire. I got approval f…" at bounding box center [1133, 325] width 455 height 386
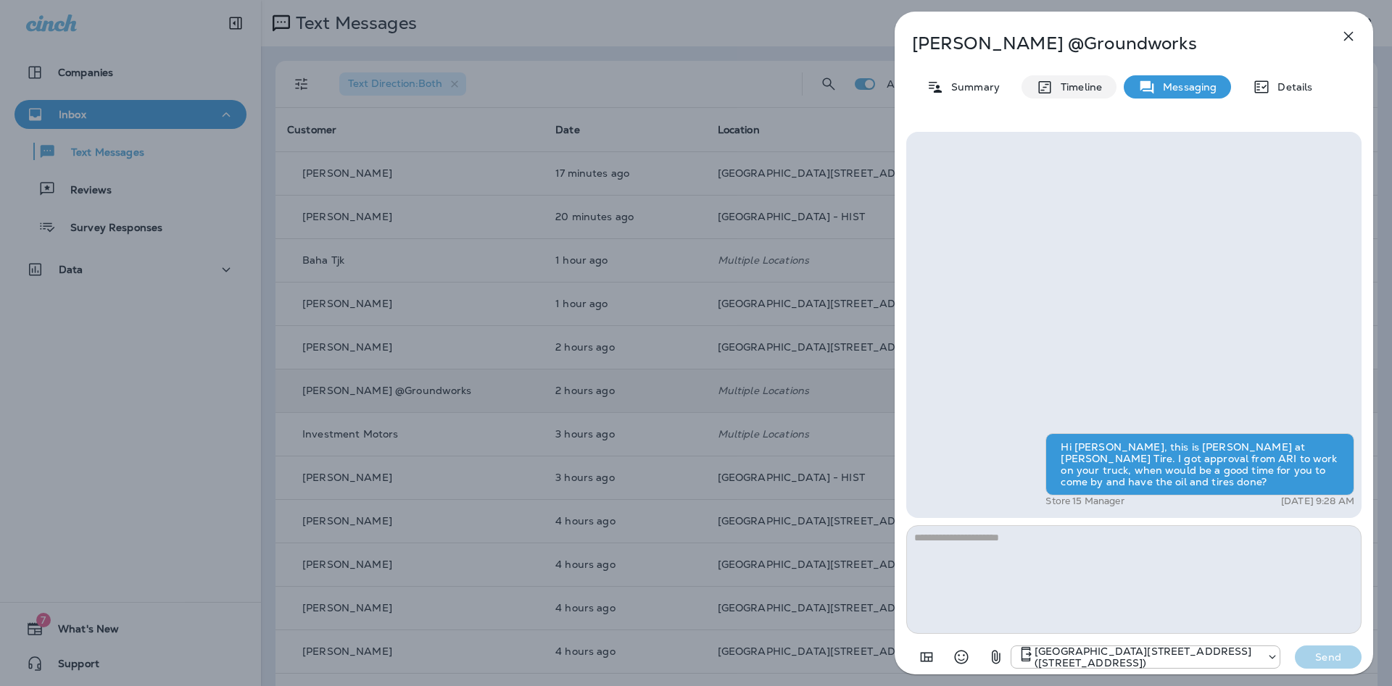
click at [1054, 90] on p "Timeline" at bounding box center [1077, 87] width 49 height 12
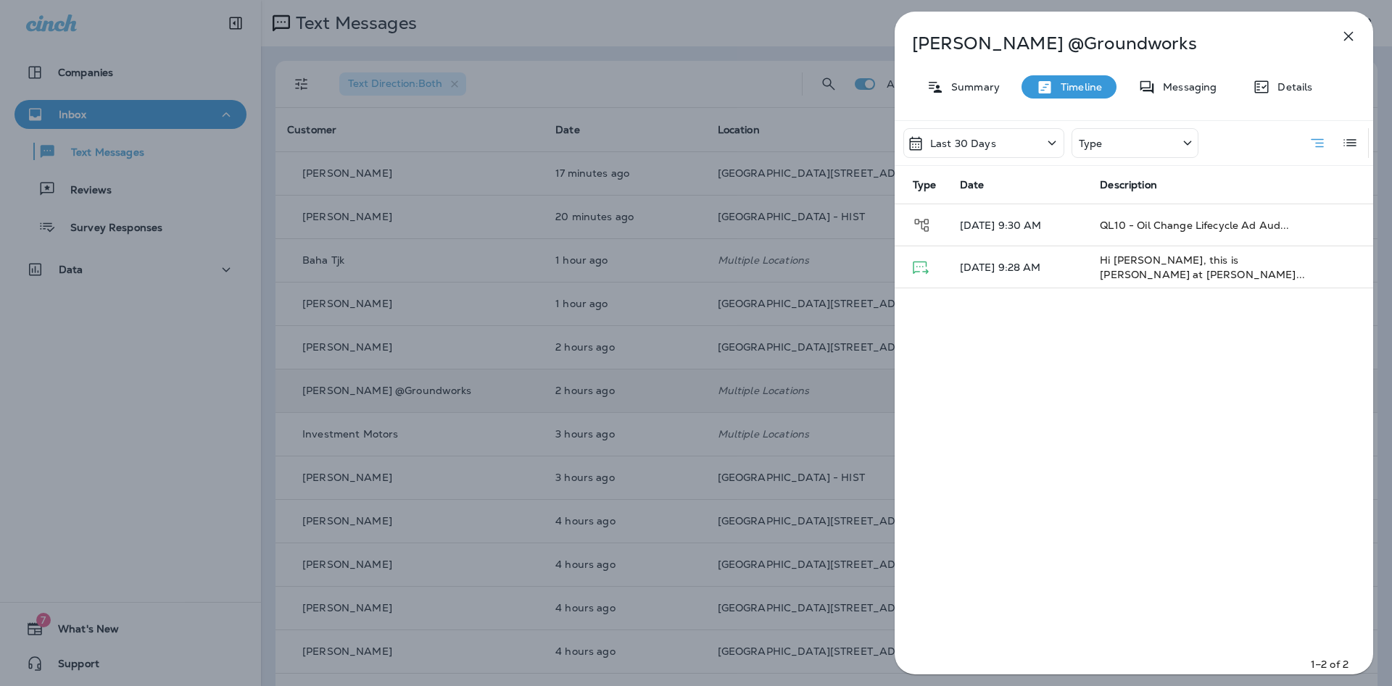
click at [1348, 33] on icon "button" at bounding box center [1348, 36] width 17 height 17
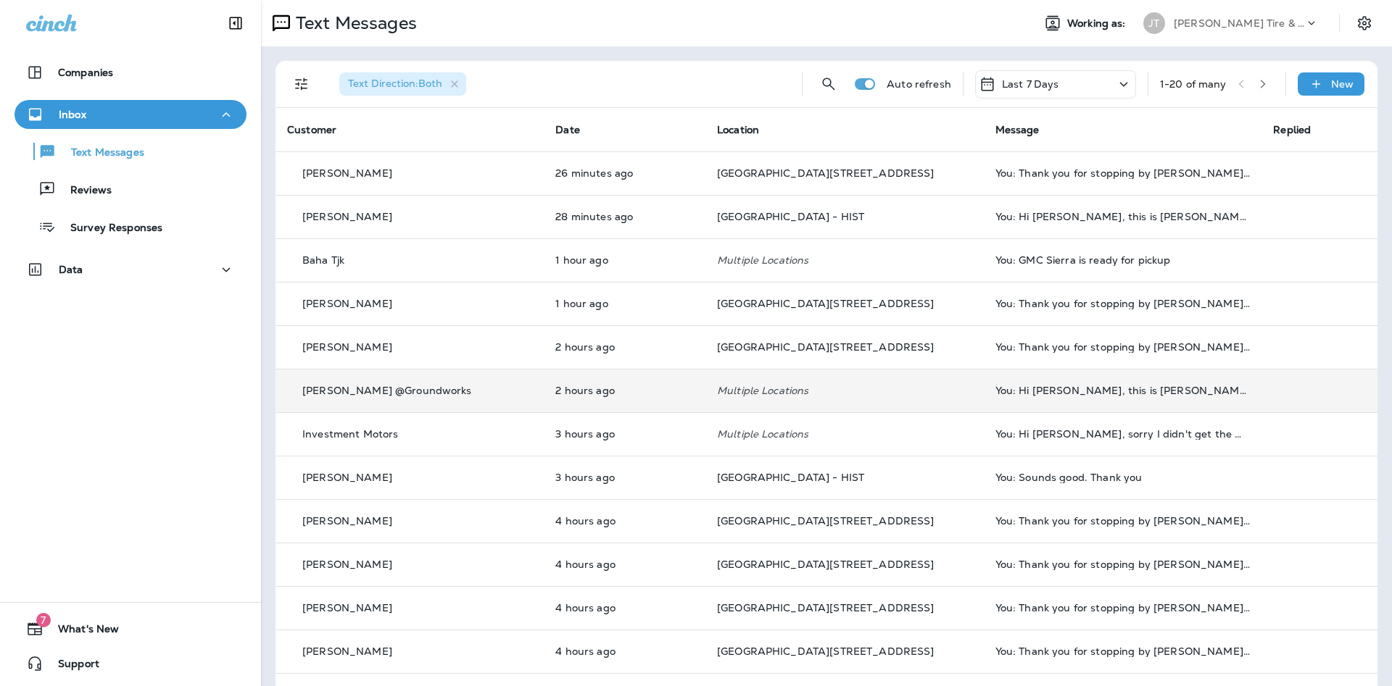
click at [186, 209] on div "Text Messages Reviews Survey Responses" at bounding box center [130, 185] width 232 height 113
click at [189, 196] on div "Reviews" at bounding box center [130, 189] width 220 height 22
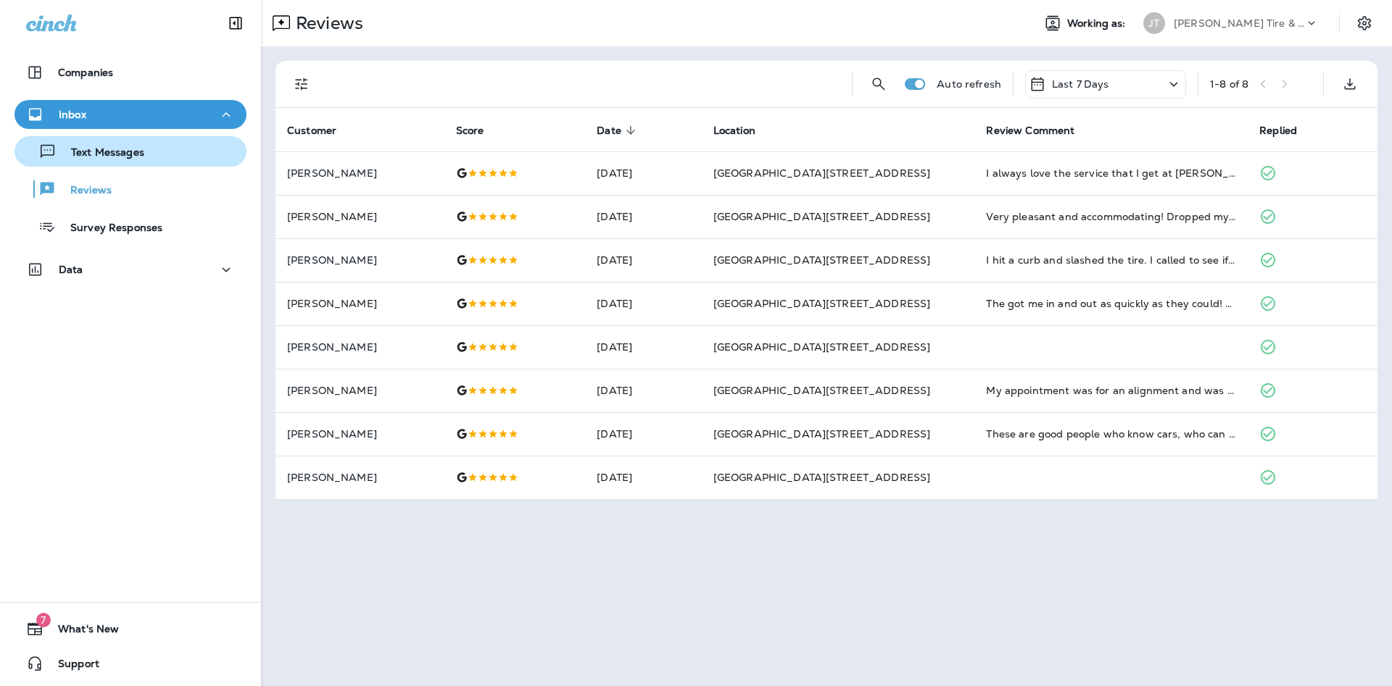
click at [88, 145] on div "Text Messages" at bounding box center [82, 152] width 124 height 22
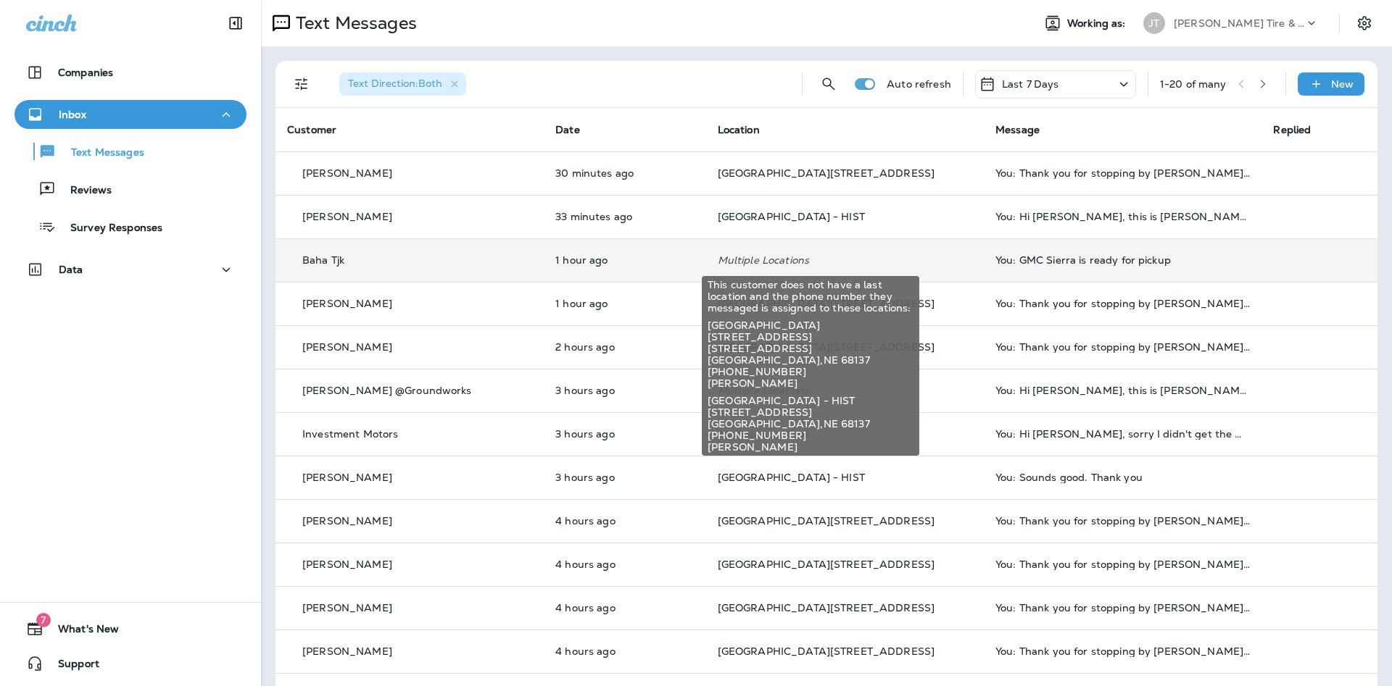
click at [739, 254] on p "Multiple Locations" at bounding box center [845, 260] width 254 height 12
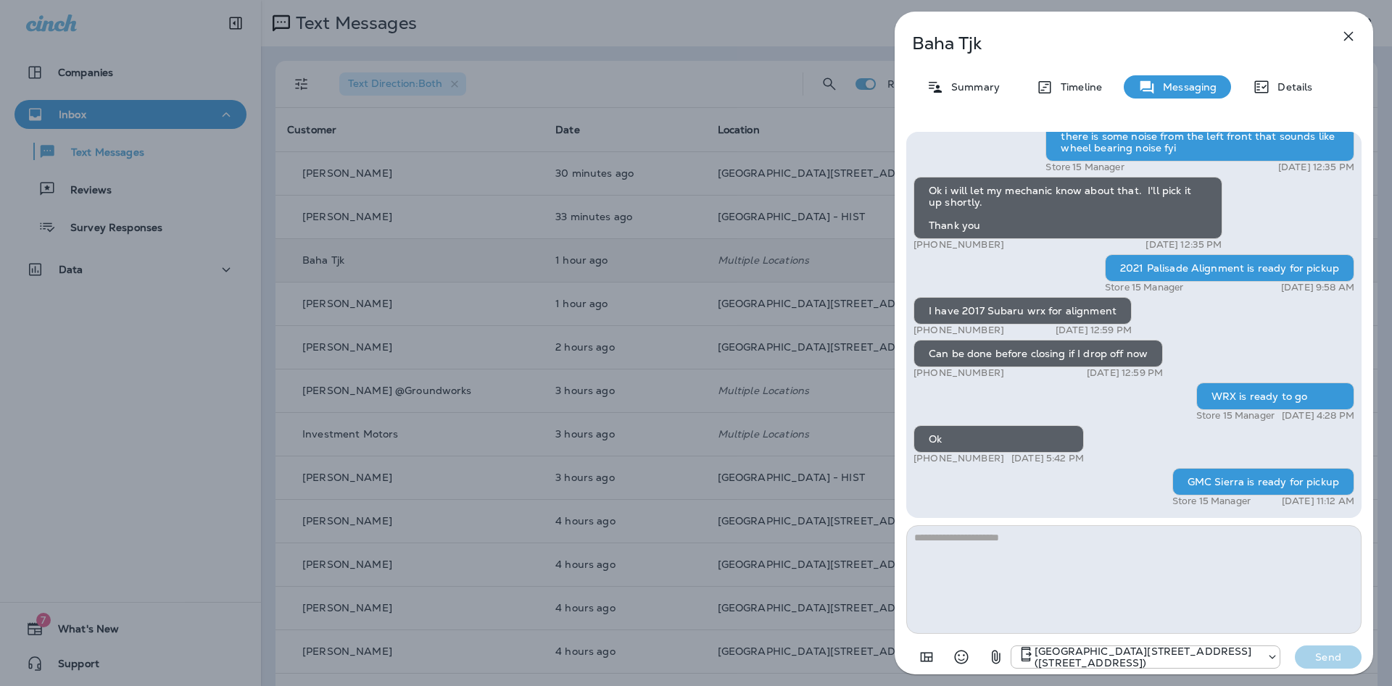
click at [1365, 38] on div "Baha Tjk Summary Timeline Messaging Details Hi Baha, it's [PERSON_NAME] at [PER…" at bounding box center [1133, 348] width 478 height 672
click at [1350, 33] on icon "button" at bounding box center [1348, 36] width 17 height 17
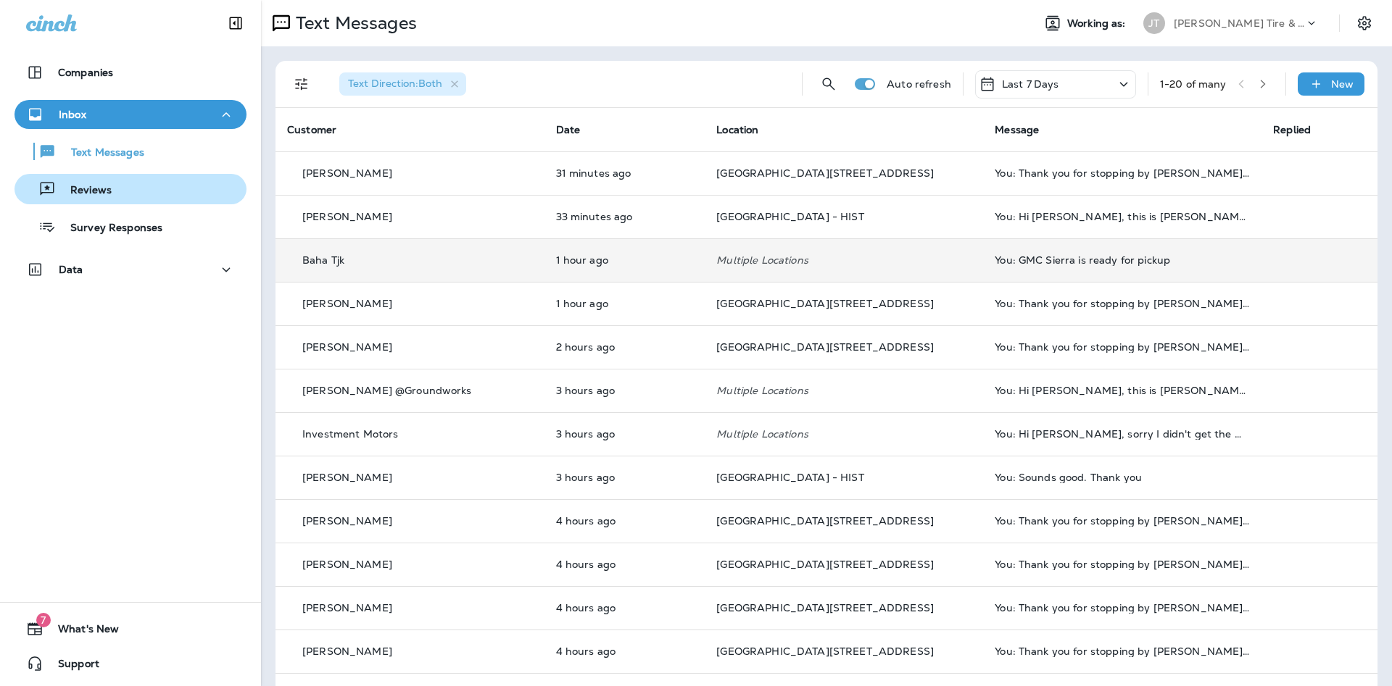
click at [191, 188] on div "Reviews" at bounding box center [130, 189] width 220 height 22
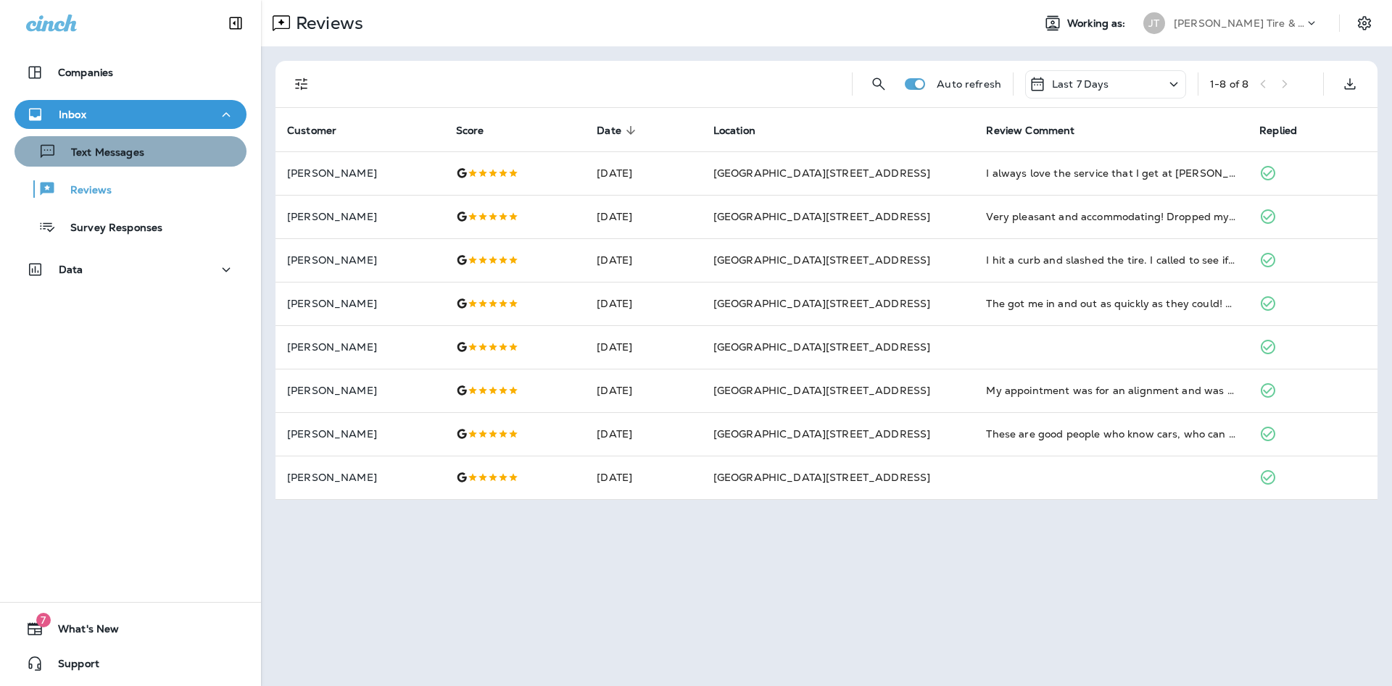
click at [163, 149] on div "Text Messages" at bounding box center [130, 152] width 220 height 22
